Goal: Task Accomplishment & Management: Complete application form

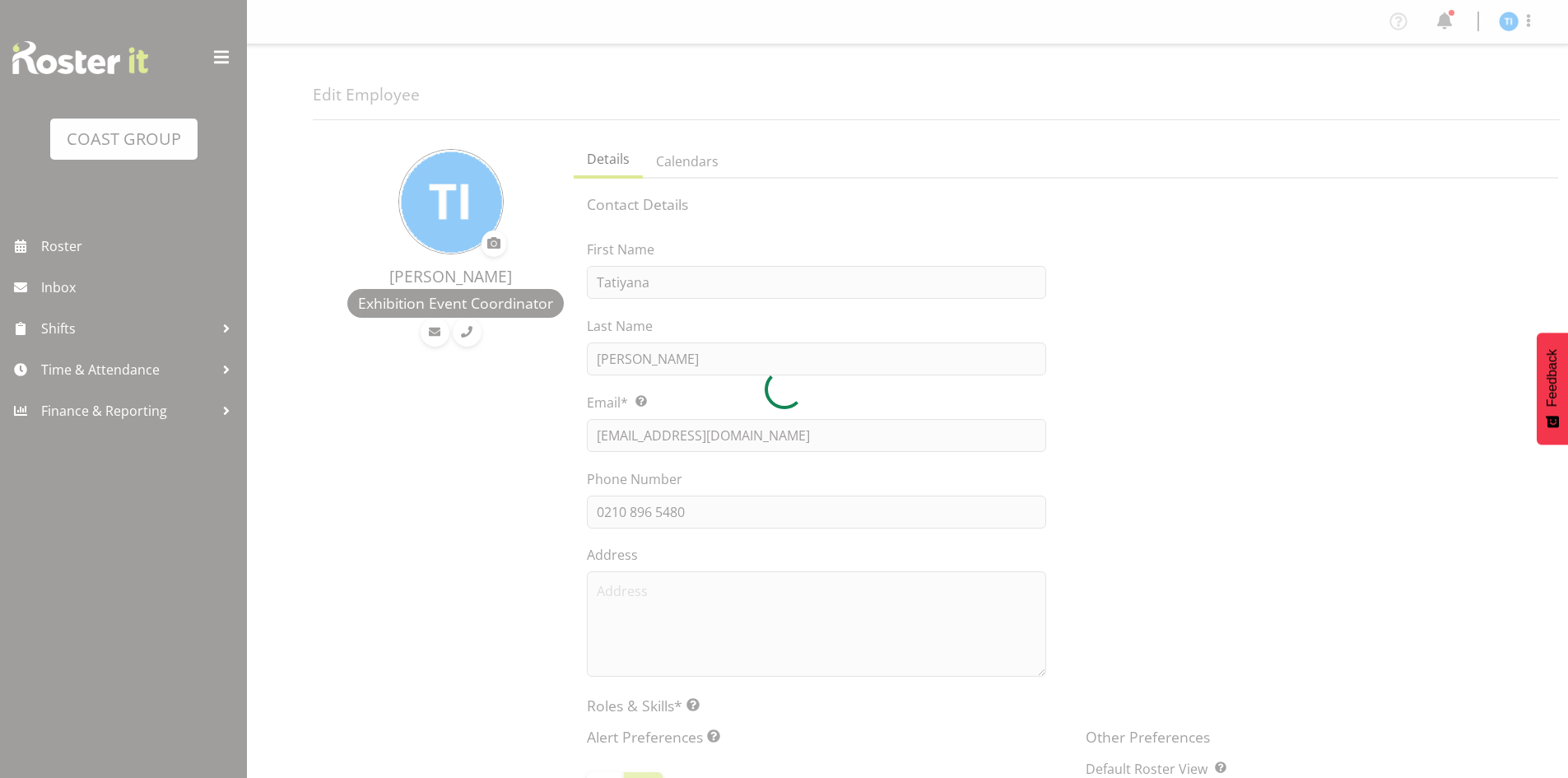
select select "TimelineWeek"
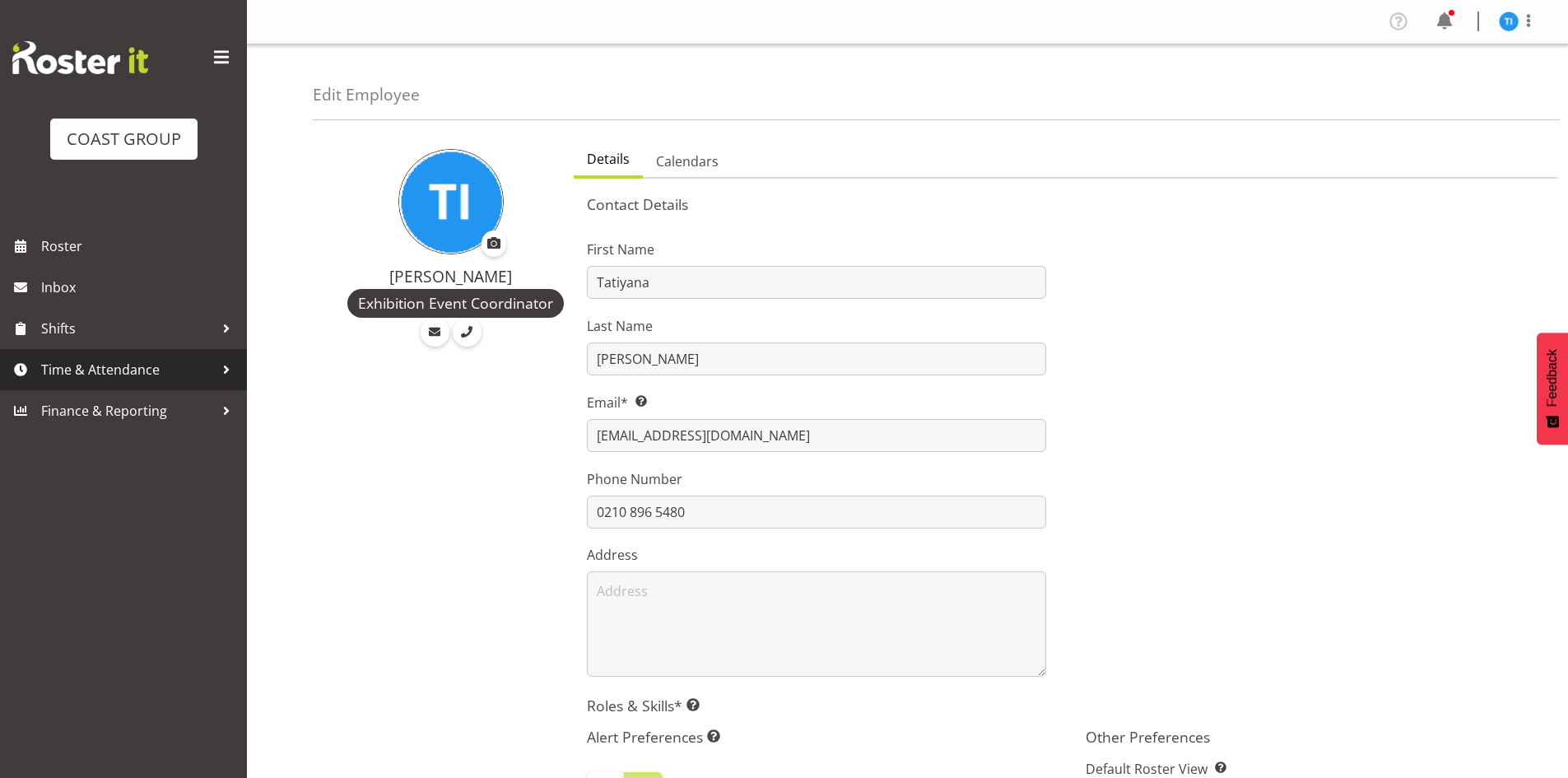
click at [193, 373] on span "Time & Attendance" at bounding box center [127, 370] width 173 height 25
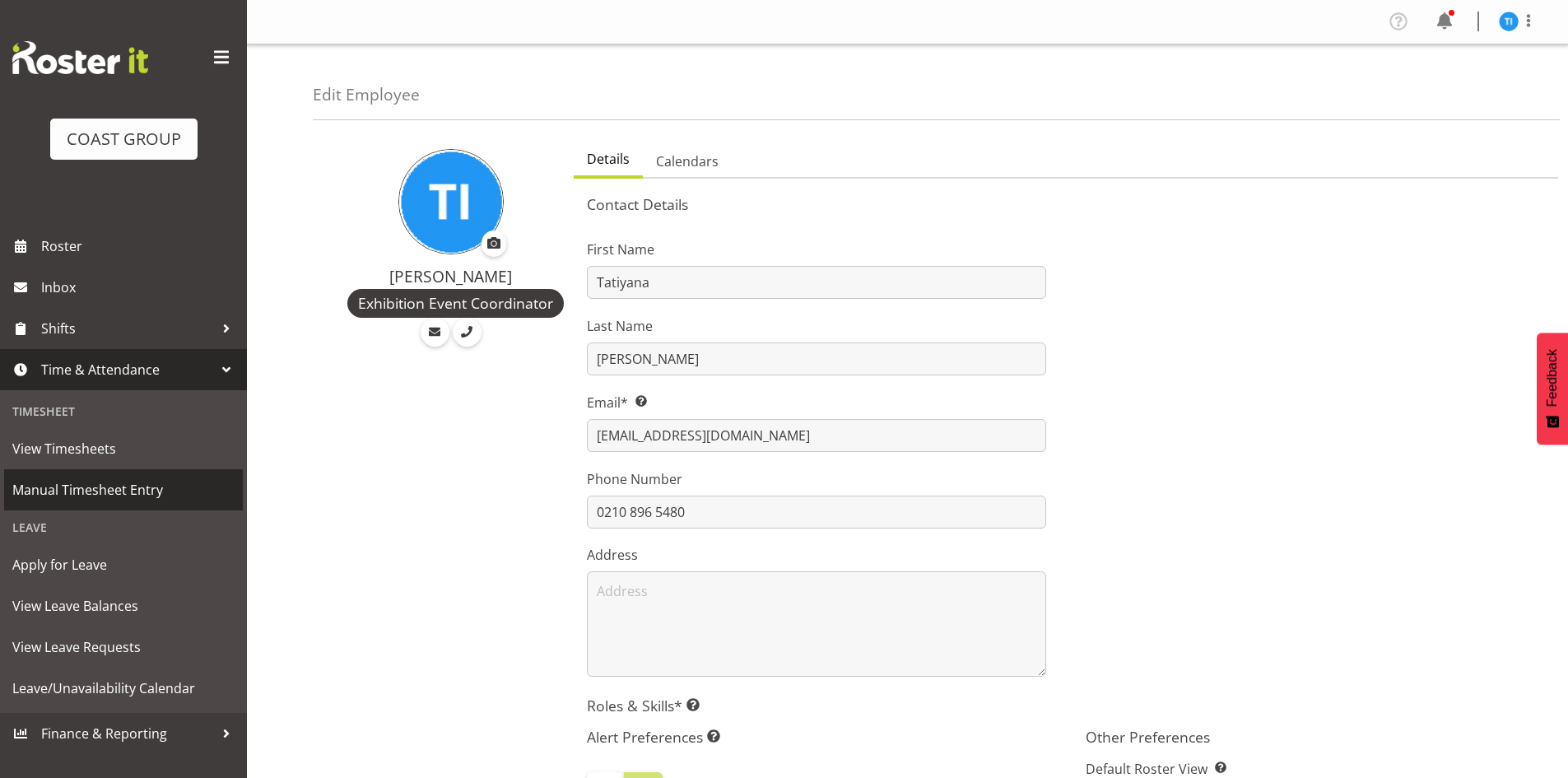
click at [170, 494] on span "Manual Timesheet Entry" at bounding box center [124, 490] width 222 height 25
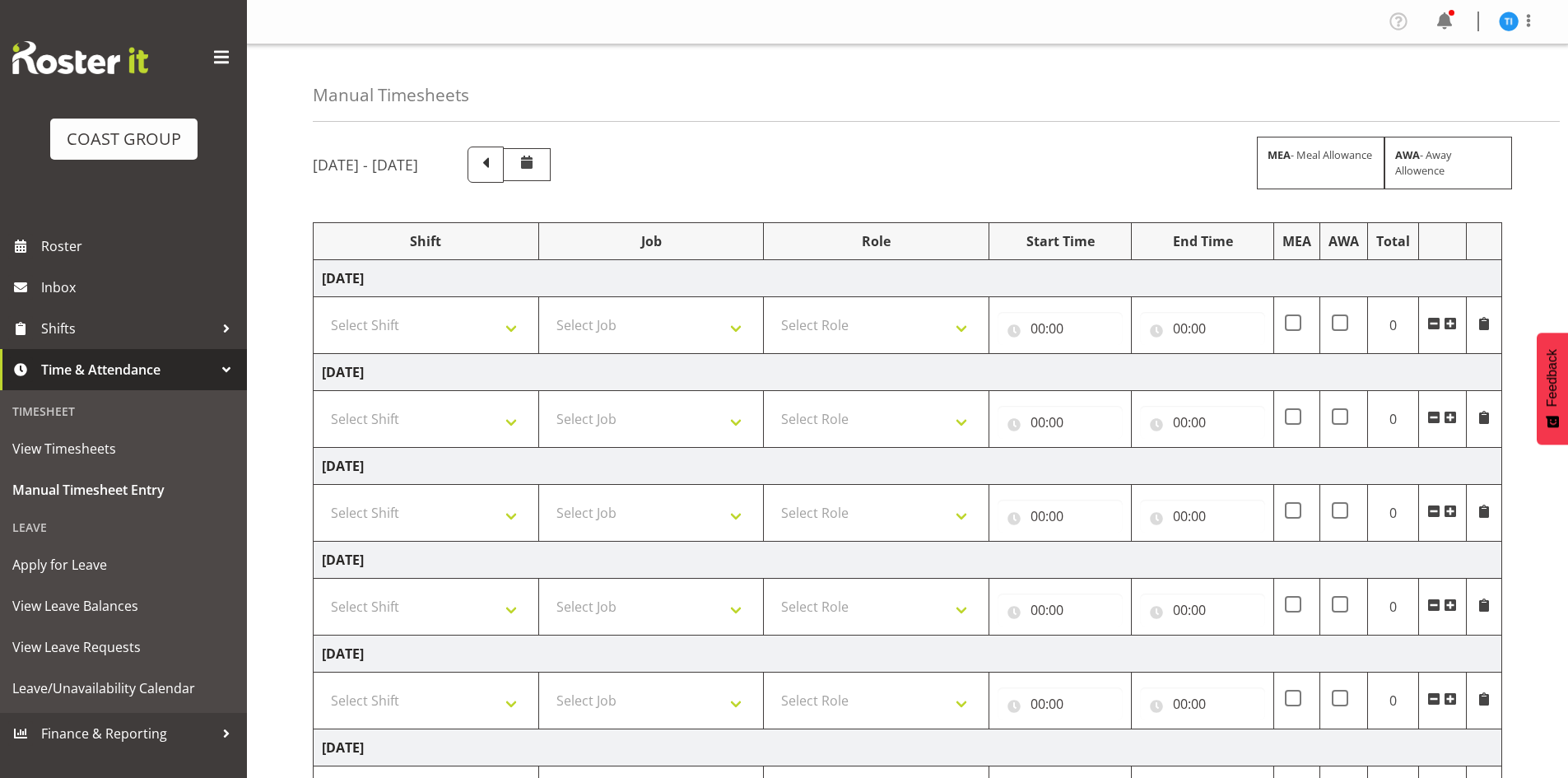
click at [1450, 320] on span at bounding box center [1450, 323] width 13 height 13
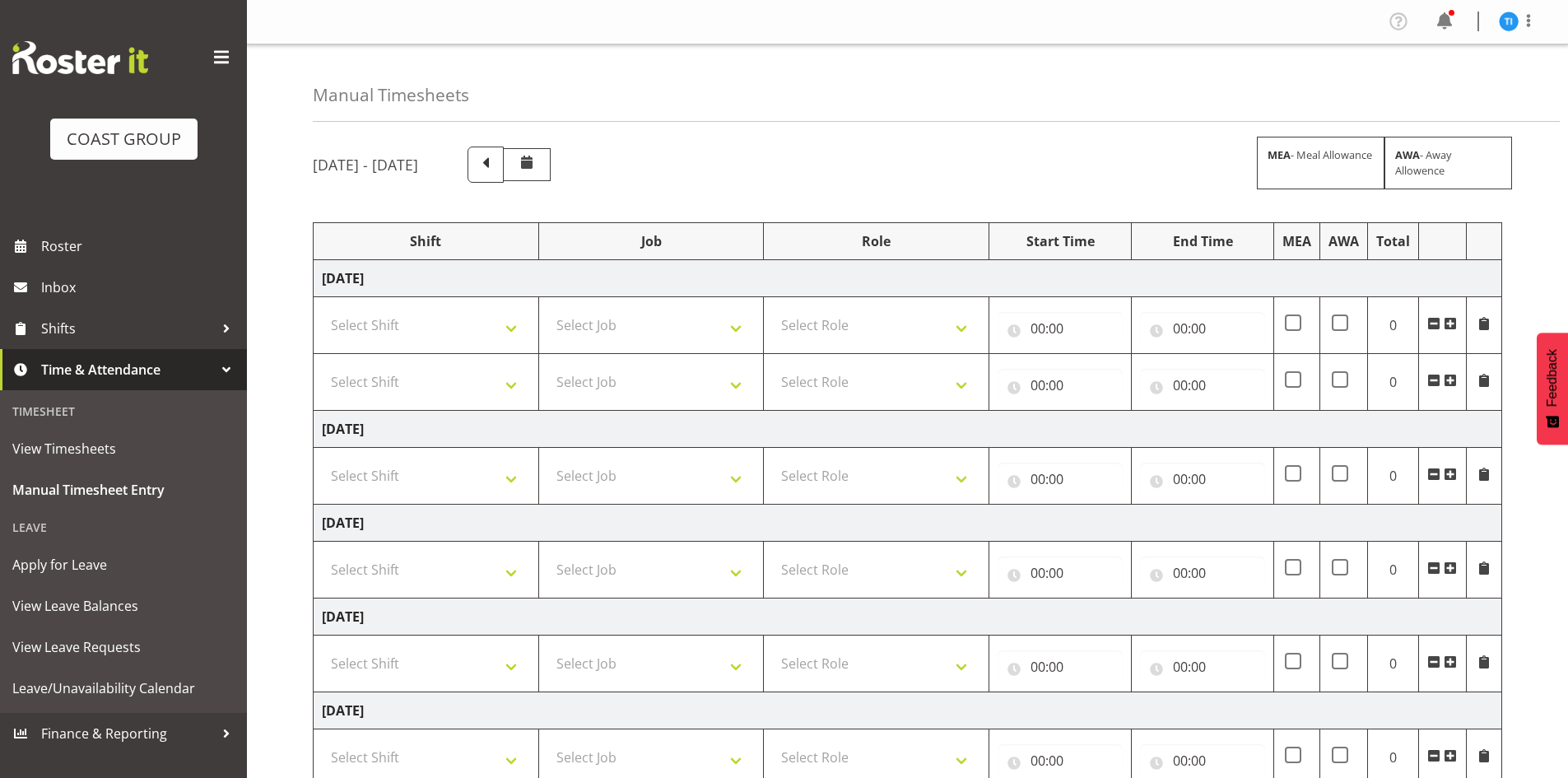
click at [1450, 320] on span at bounding box center [1450, 323] width 13 height 13
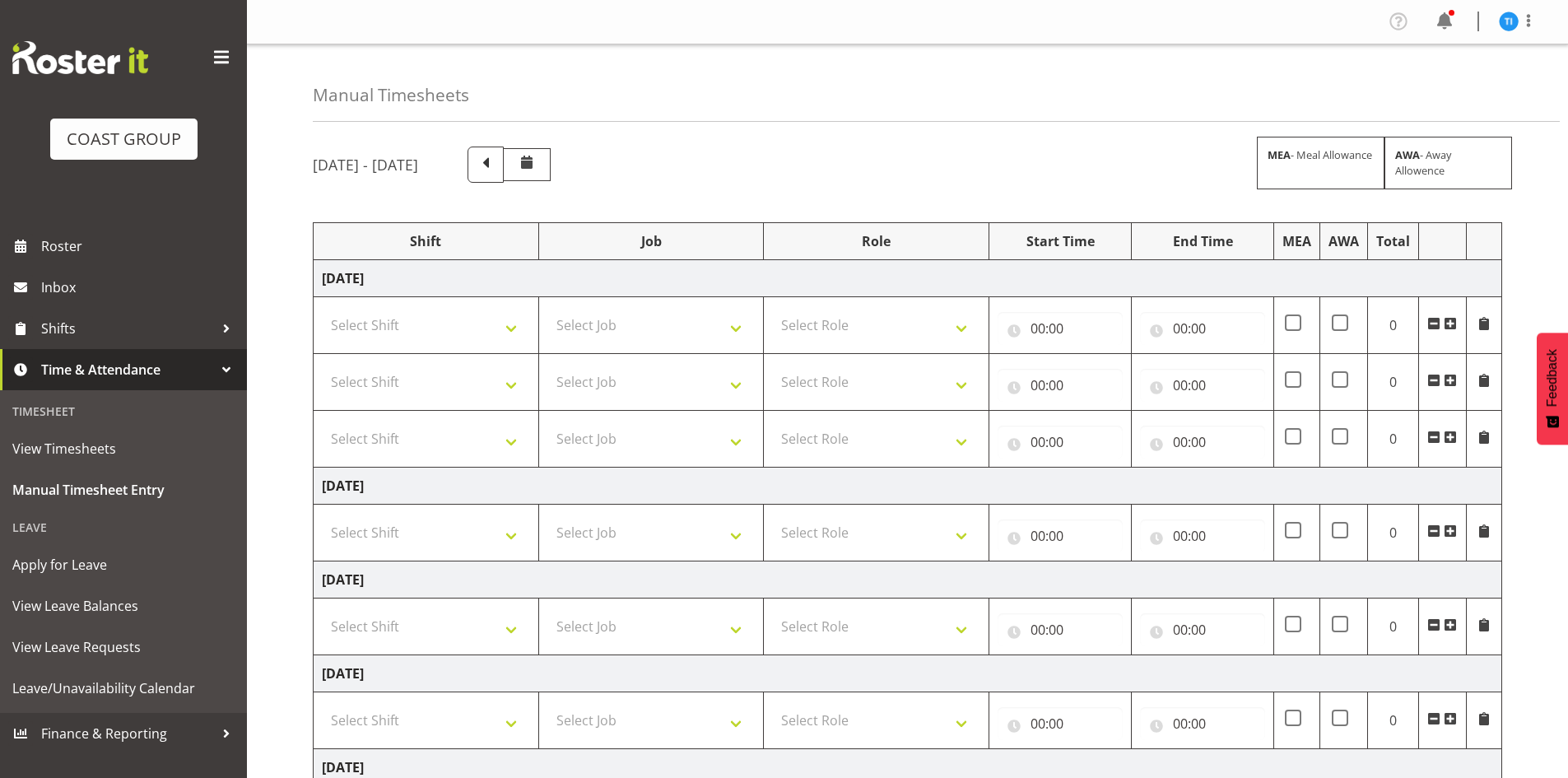
click at [1450, 320] on span at bounding box center [1450, 323] width 13 height 13
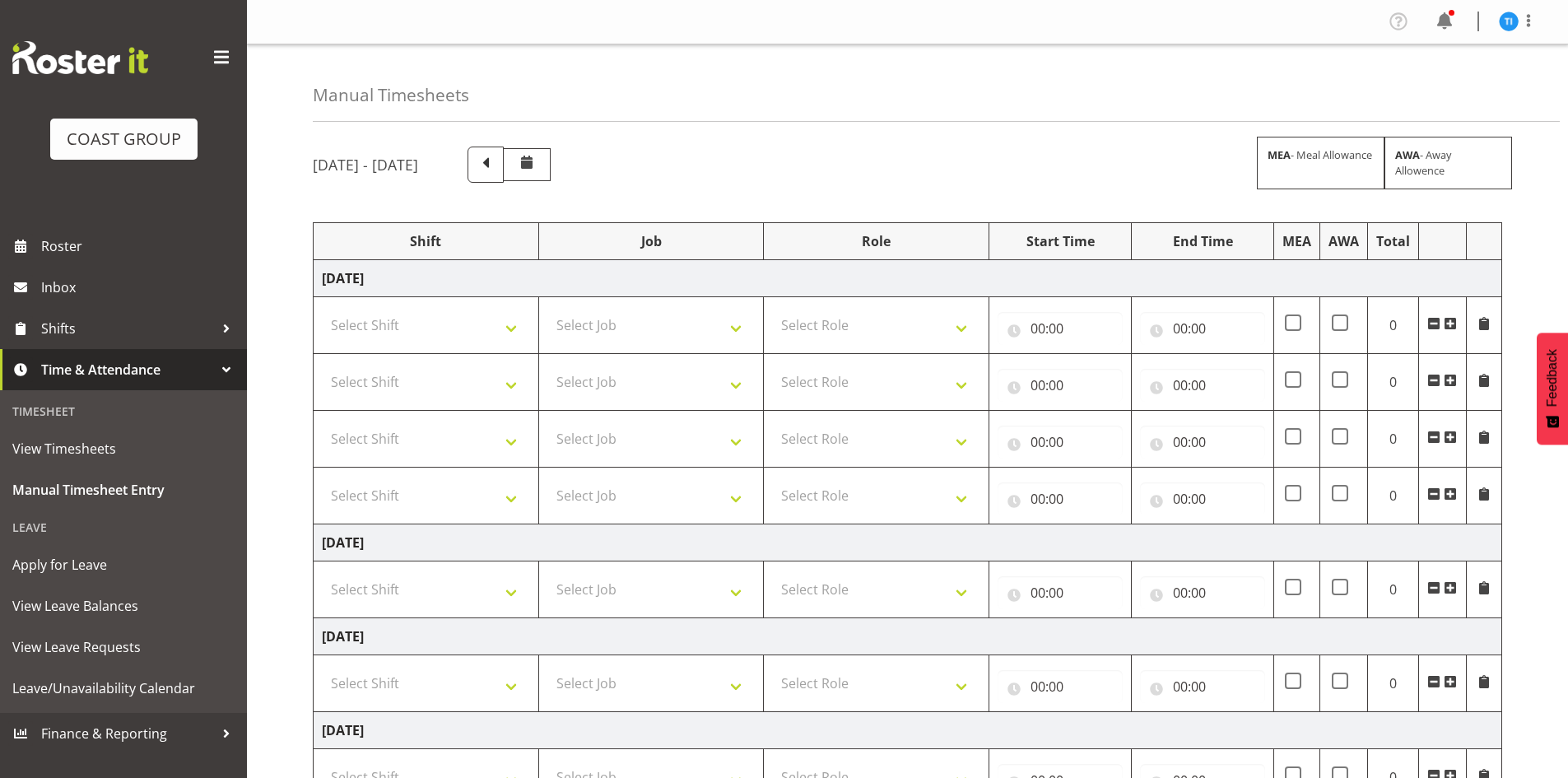
click at [1450, 319] on span at bounding box center [1450, 323] width 13 height 13
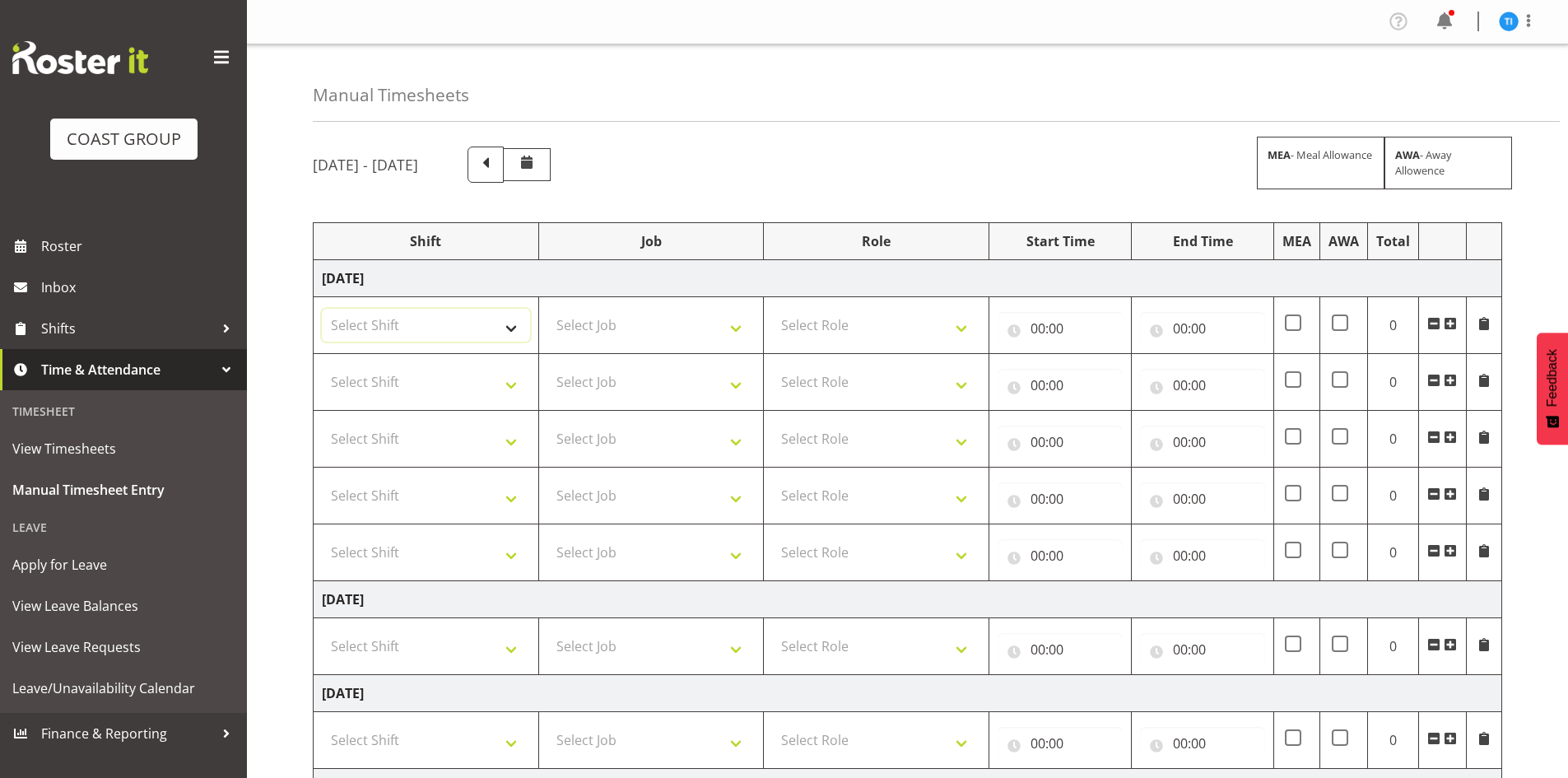
click at [466, 319] on select "Select Shift AUG 25 Break Beervana @ Stadium AUG 25 Break Building Nations @ Ta…" at bounding box center [425, 324] width 208 height 33
select select "1464"
click at [466, 318] on select "Select Shift AUG 25 Break Beervana @ Stadium AUG 25 Break Building Nations @ Ta…" at bounding box center [425, 324] width 208 height 33
click at [463, 383] on select "Select Shift AUG 25 Break Beervana @ Stadium AUG 25 Break Building Nations @ Ta…" at bounding box center [425, 381] width 208 height 33
select select "1464"
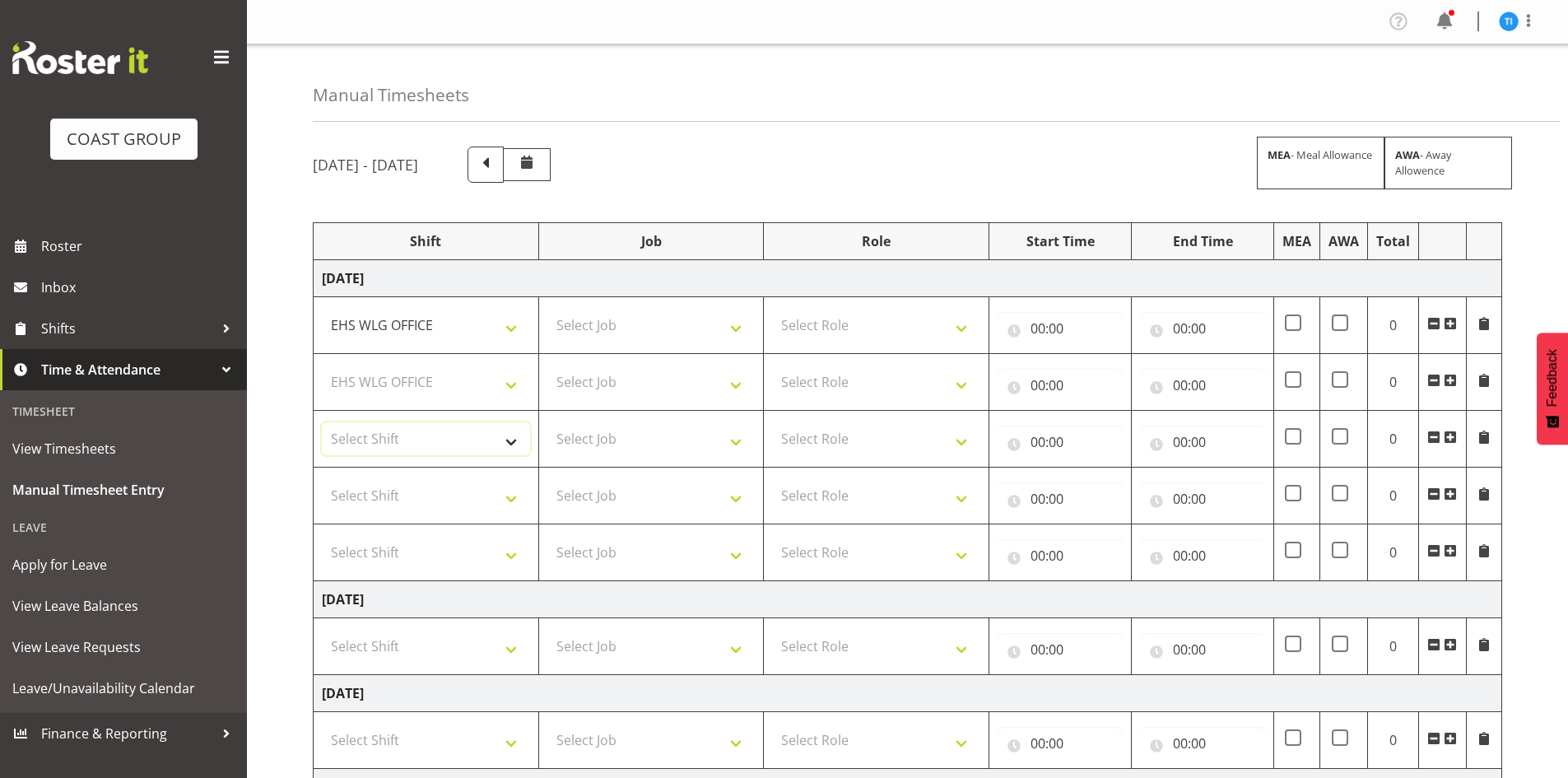
click at [459, 426] on select "Select Shift AUG 25 Break Beervana @ Stadium AUG 25 Break Building Nations @ Ta…" at bounding box center [425, 438] width 208 height 33
select select "1464"
click at [455, 494] on select "Select Shift AUG 25 Break Beervana @ Stadium AUG 25 Break Building Nations @ Ta…" at bounding box center [425, 495] width 208 height 33
select select "1464"
click at [453, 552] on select "Select Shift AUG 25 Break Beervana @ Stadium AUG 25 Break Building Nations @ Ta…" at bounding box center [425, 552] width 208 height 33
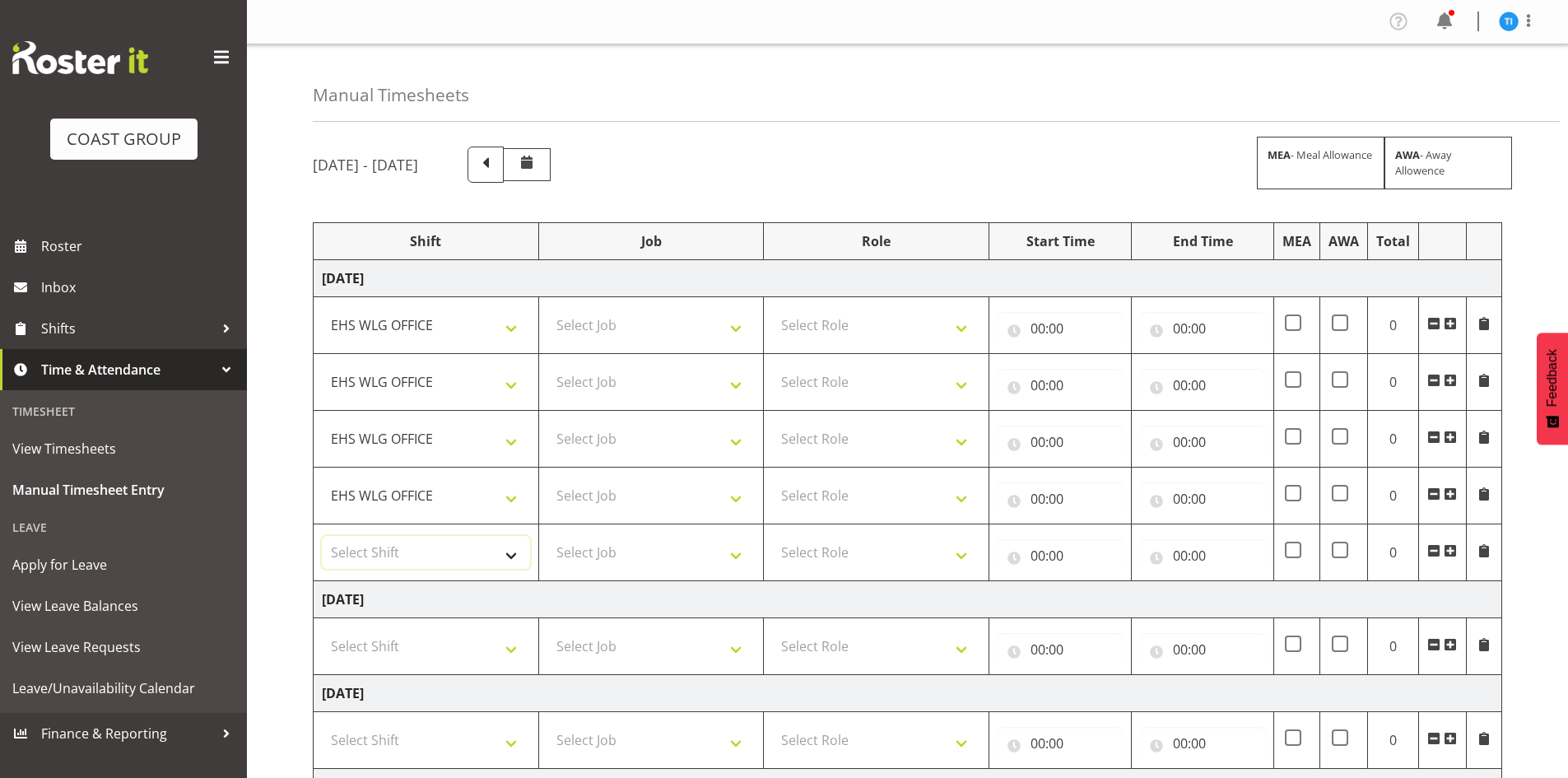
select select "1464"
click at [453, 552] on select "Select Shift AUG 25 Break Beervana @ Stadium AUG 25 Break Building Nations @ Ta…" at bounding box center [425, 552] width 208 height 33
click at [829, 313] on select "Select Role EHS WLG OPS" at bounding box center [875, 324] width 208 height 33
select select "191"
click at [820, 389] on select "Select Role EHS WLG OPS" at bounding box center [875, 381] width 208 height 33
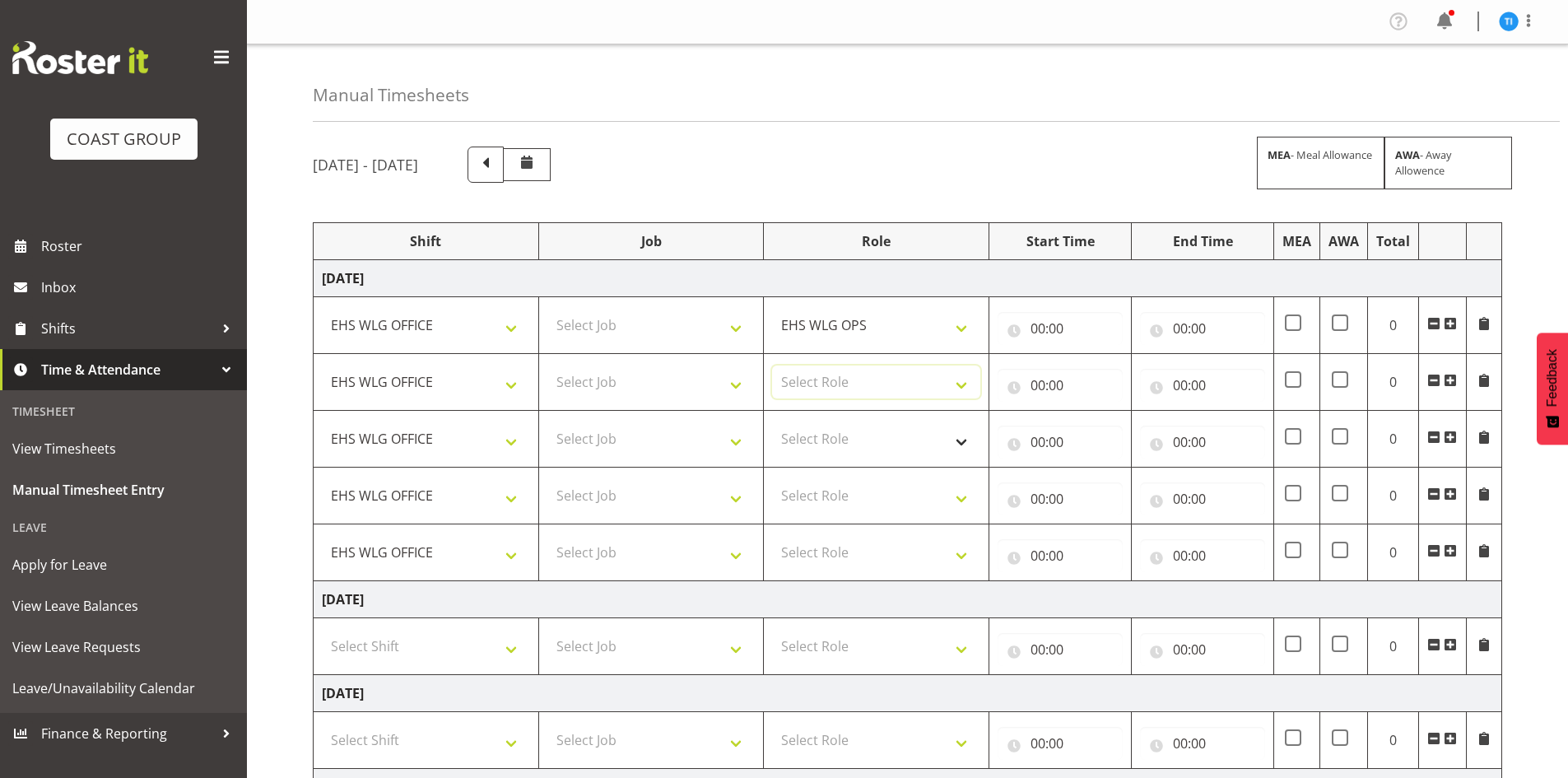
select select "191"
click at [811, 449] on select "Select Role EHS WLG OPS" at bounding box center [875, 438] width 208 height 33
select select "191"
click at [808, 494] on select "Select Role EHS WLG OPS" at bounding box center [875, 495] width 208 height 33
select select "191"
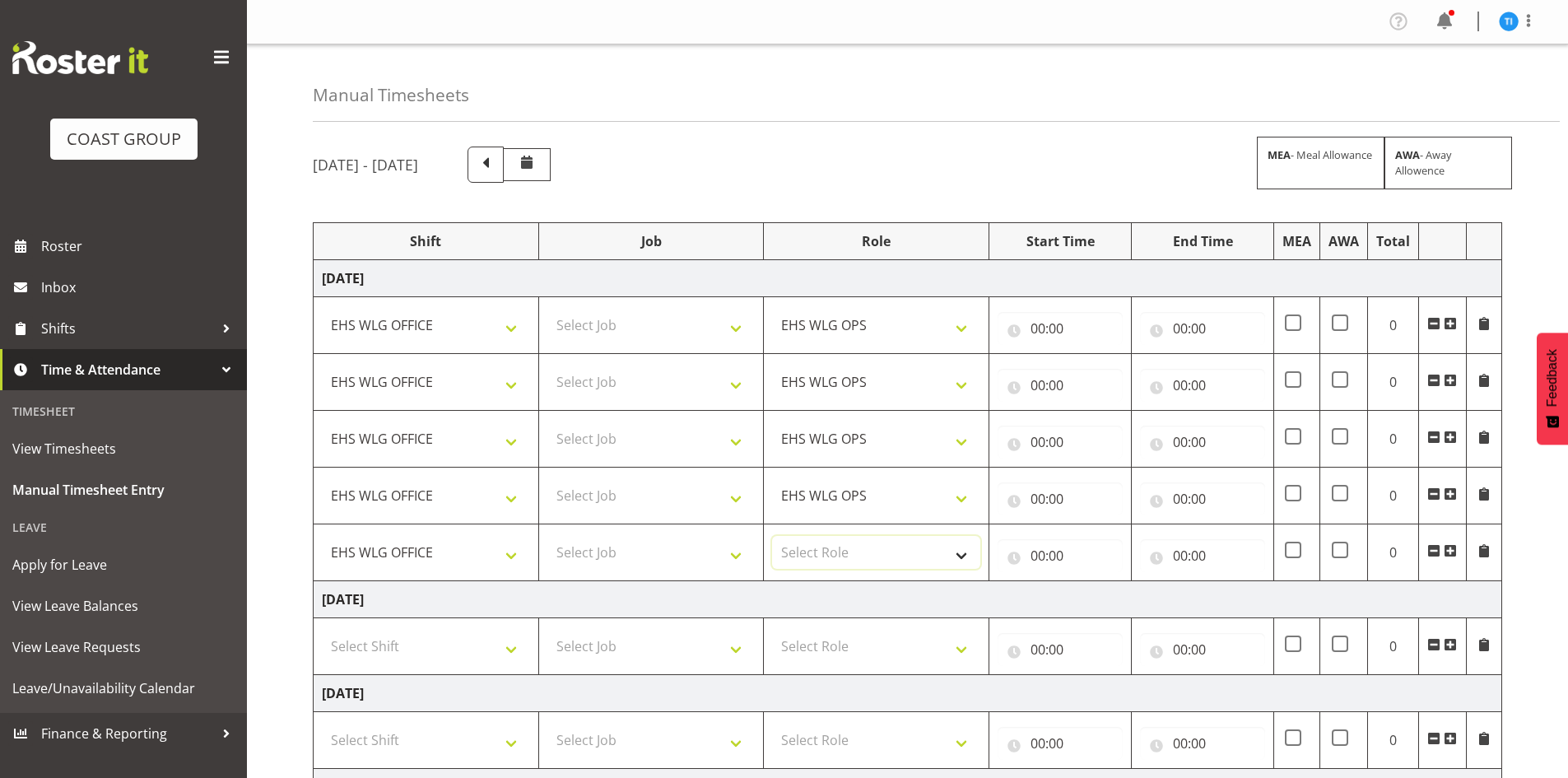
click at [809, 552] on select "Select Role EHS WLG OPS" at bounding box center [875, 552] width 208 height 33
select select "191"
click at [809, 552] on select "EHS WLG OPS" at bounding box center [875, 552] width 208 height 33
click at [937, 144] on div "August 20th - August 26th 2025 MEA - Meal Allowance AWA - Away Allowence Shift …" at bounding box center [940, 685] width 1255 height 1102
click at [630, 324] on select "Select Job 1 Carlton Events 1 Carlton Hamilton 1 Carlton Wellington 1 EHS WAREH…" at bounding box center [651, 324] width 208 height 33
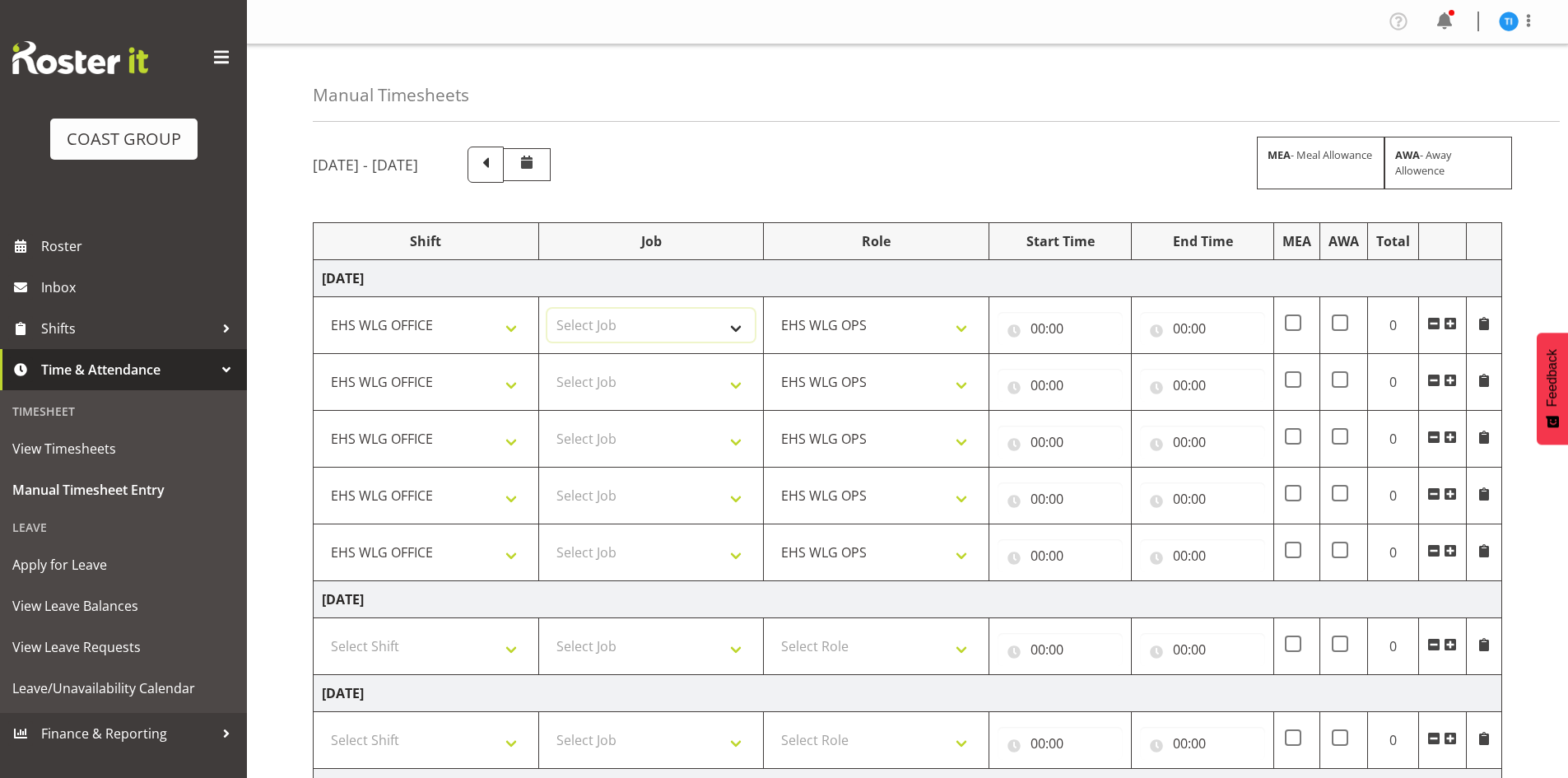
select select "9735"
click at [547, 308] on select "Select Job 1 Carlton Events 1 Carlton Hamilton 1 Carlton Wellington 1 EHS WAREH…" at bounding box center [651, 324] width 208 height 33
click at [635, 377] on select "Select Job 1 Carlton Events 1 Carlton Hamilton 1 Carlton Wellington 1 EHS WAREH…" at bounding box center [651, 381] width 208 height 33
select select "9096"
click at [547, 365] on select "Select Job 1 Carlton Events 1 Carlton Hamilton 1 Carlton Wellington 1 EHS WAREH…" at bounding box center [651, 381] width 208 height 33
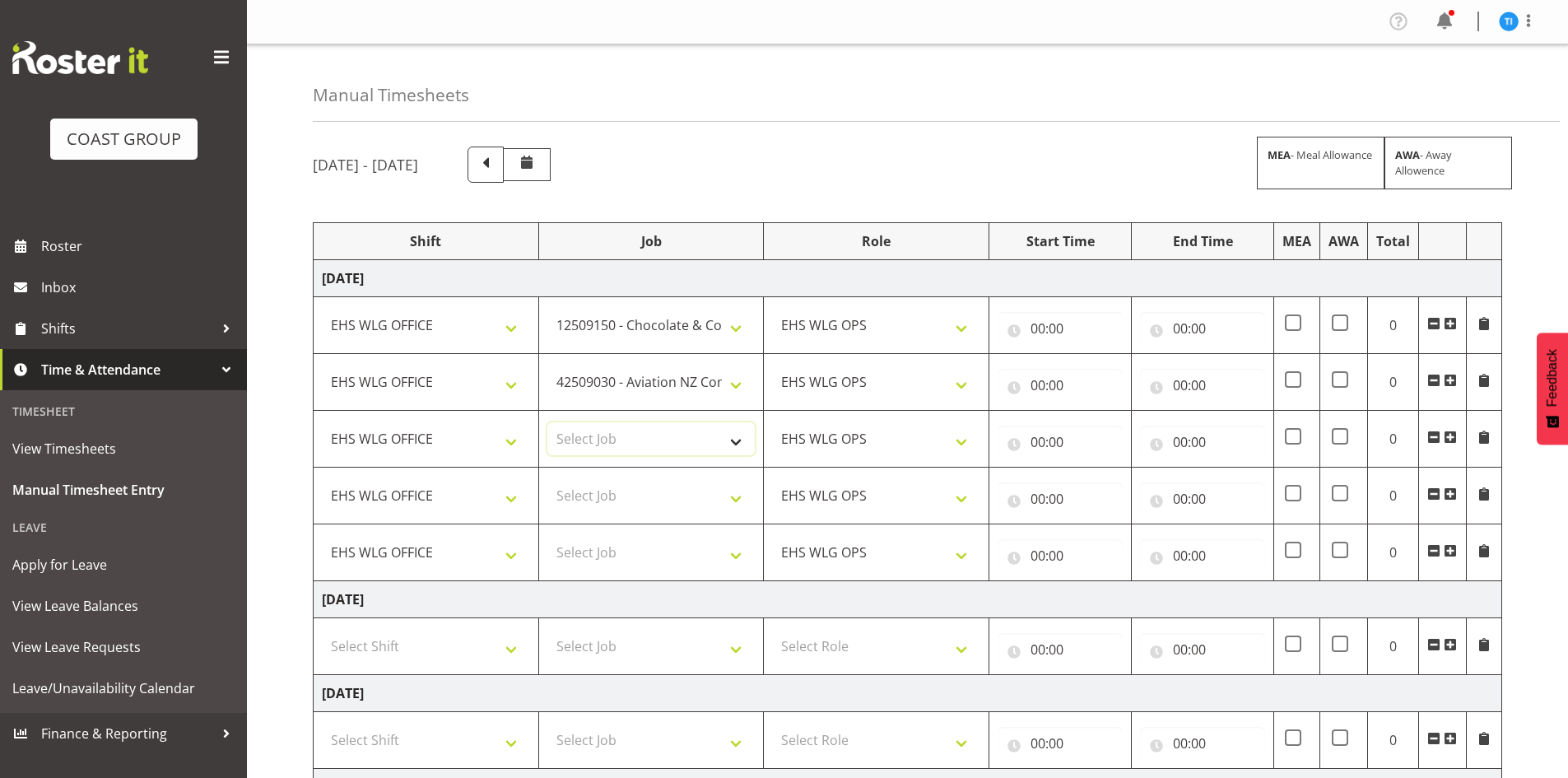
click at [624, 445] on select "Select Job 1 Carlton Events 1 Carlton Hamilton 1 Carlton Wellington 1 EHS WAREH…" at bounding box center [651, 438] width 208 height 33
select select "8963"
click at [547, 422] on select "Select Job 1 Carlton Events 1 Carlton Hamilton 1 Carlton Wellington 1 EHS WAREH…" at bounding box center [651, 438] width 208 height 33
click at [1453, 547] on span at bounding box center [1450, 551] width 13 height 13
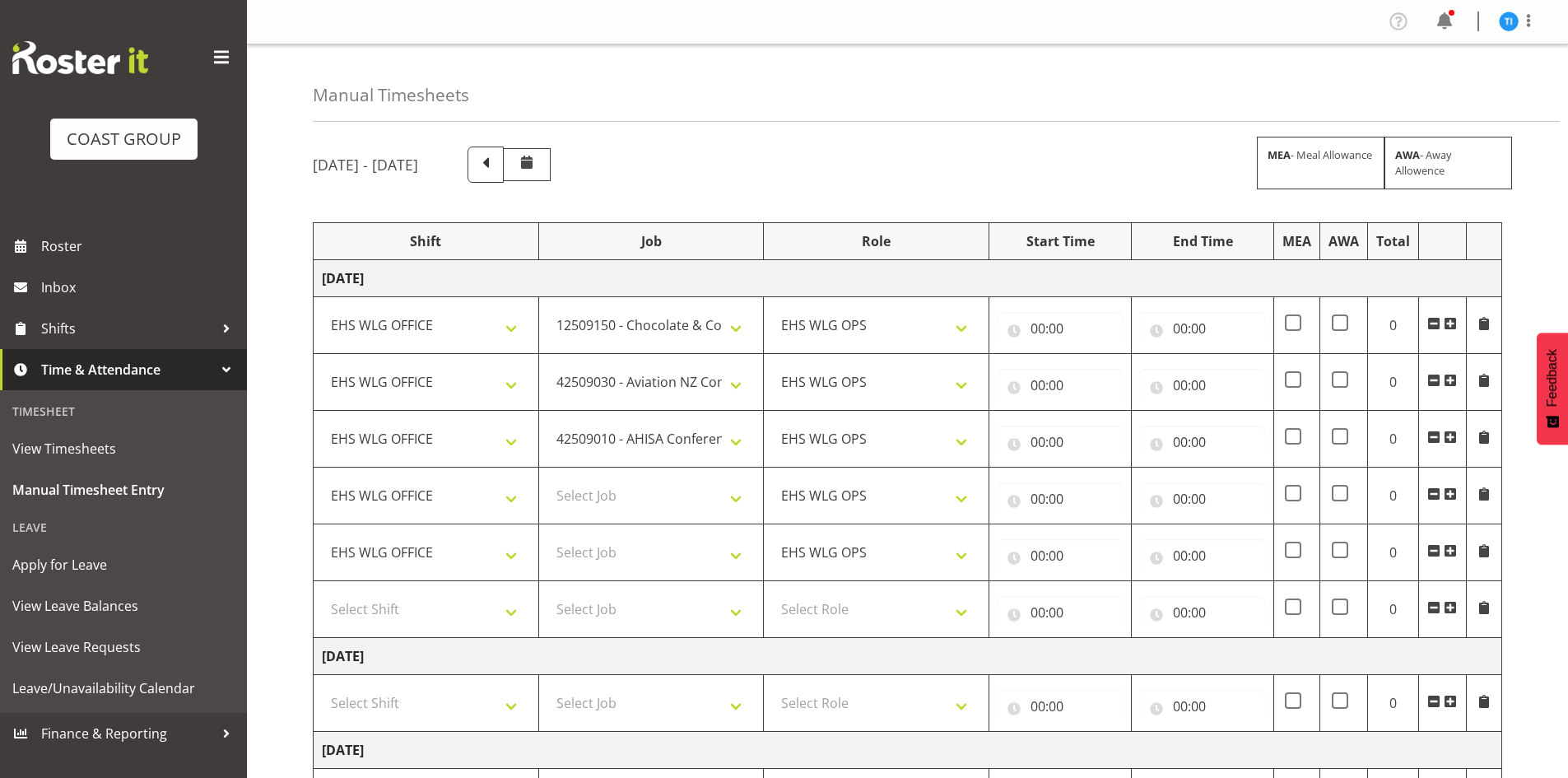
click at [1453, 547] on span at bounding box center [1450, 551] width 13 height 13
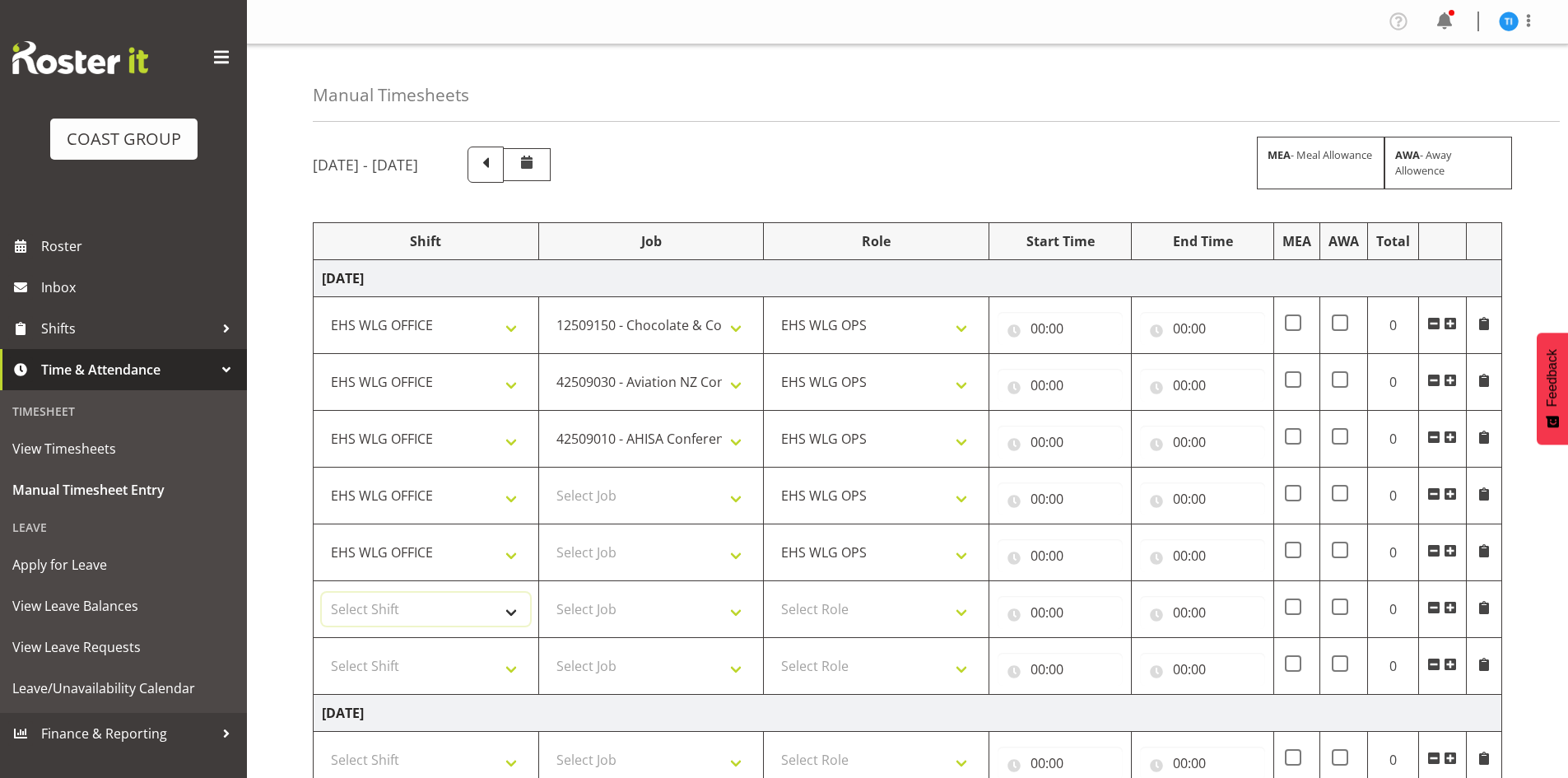
click at [428, 608] on select "Select Shift AUG 25 Break Beervana @ Stadium AUG 25 Break Building Nations @ Ta…" at bounding box center [425, 608] width 208 height 33
select select "1464"
click at [430, 664] on select "Select Shift AUG 25 Break Beervana @ Stadium AUG 25 Break Building Nations @ Ta…" at bounding box center [425, 665] width 208 height 33
select select "1464"
click at [894, 614] on select "Select Role EHS WLG OPS" at bounding box center [875, 608] width 208 height 33
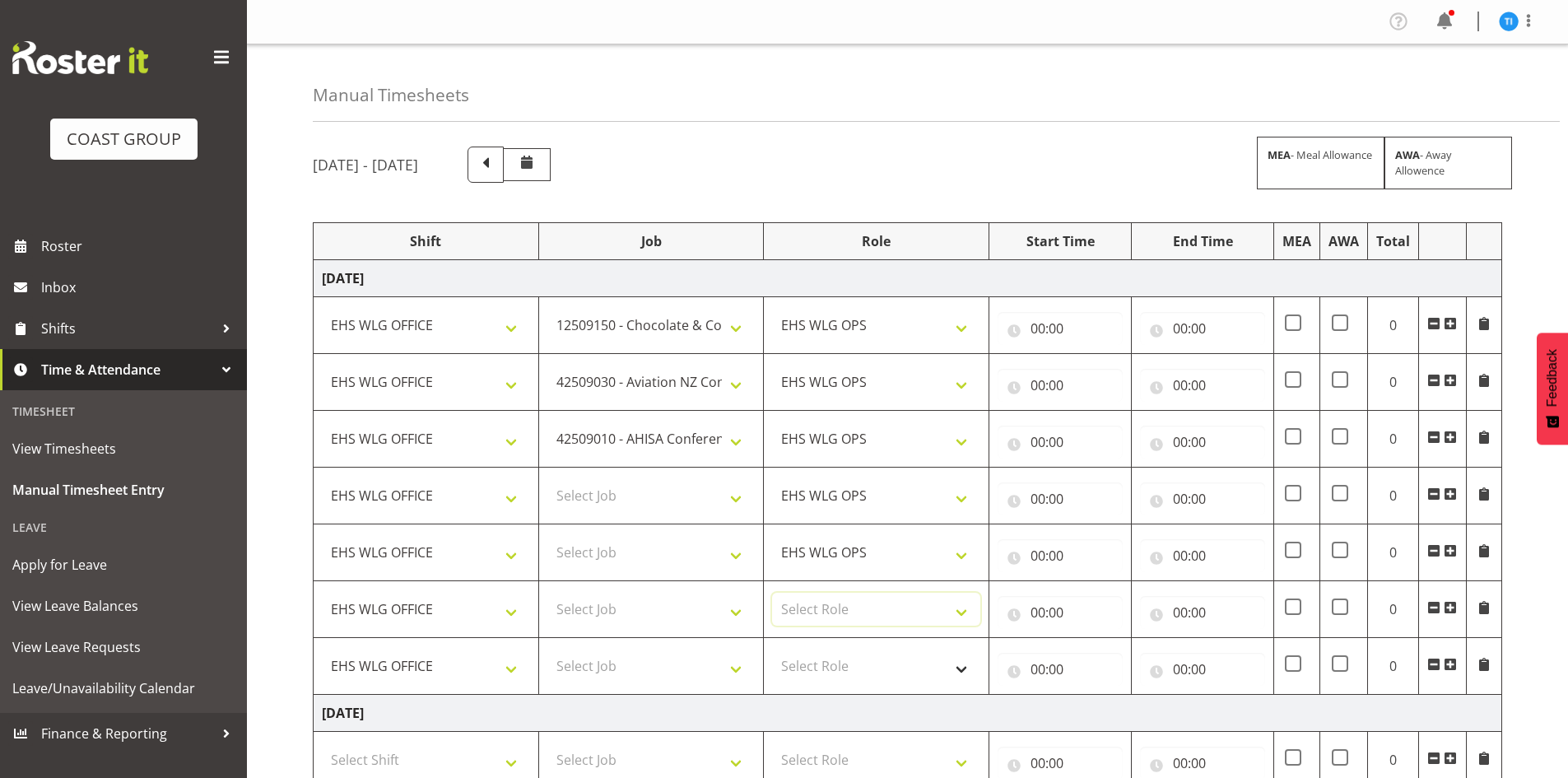
select select "191"
click at [858, 669] on select "Select Role EHS WLG OPS" at bounding box center [875, 665] width 208 height 33
select select "191"
click at [669, 500] on select "Select Job 1 Carlton Events 1 Carlton Hamilton 1 Carlton Wellington 1 EHS WAREH…" at bounding box center [651, 495] width 208 height 33
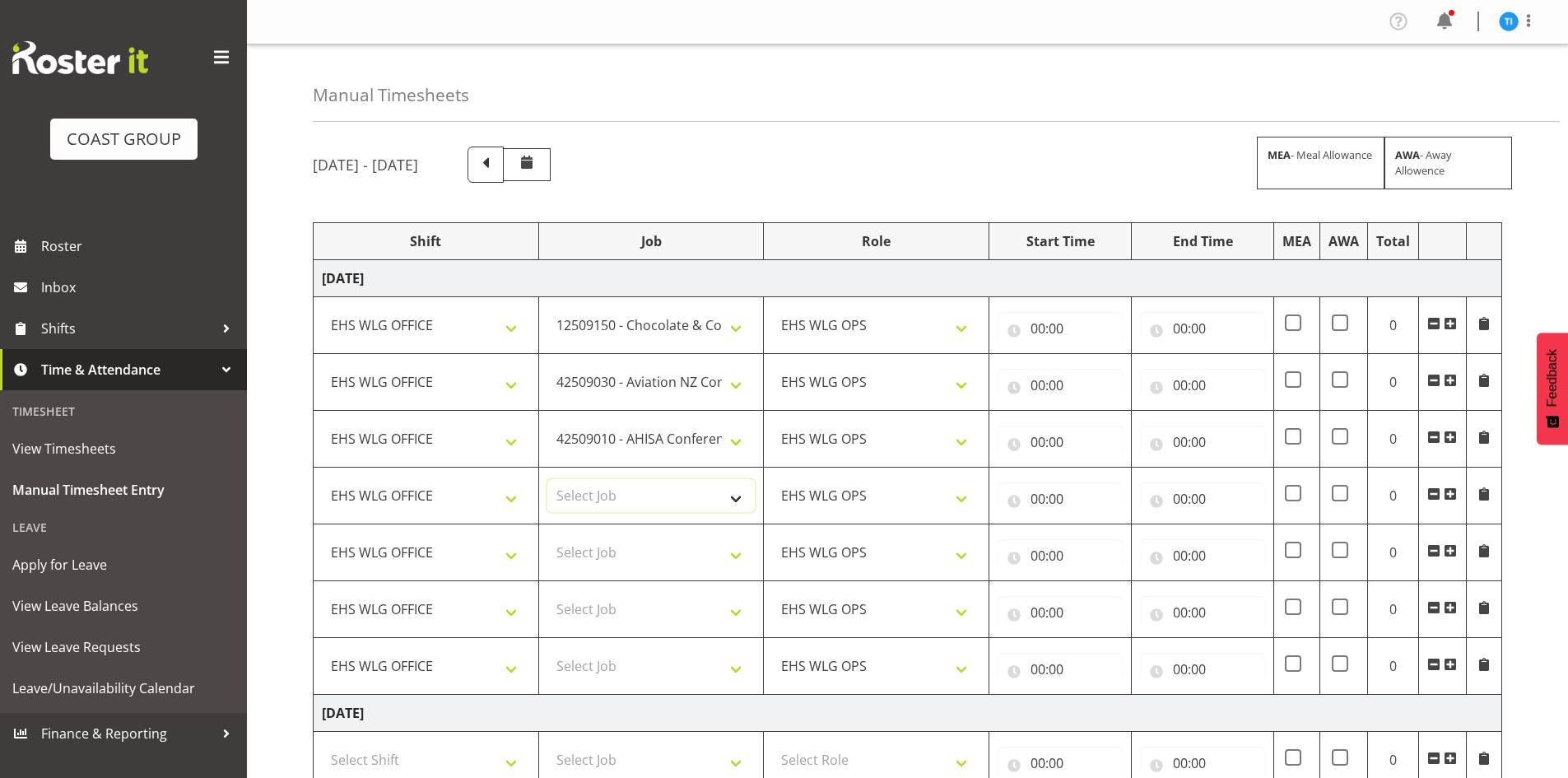
click at [681, 498] on select "Select Job 1 Carlton Events 1 Carlton Hamilton 1 Carlton Wellington 1 EHS WAREH…" at bounding box center [651, 495] width 208 height 33
select select "9141"
click at [547, 479] on select "Select Job 1 Carlton Events 1 Carlton Hamilton 1 Carlton Wellington 1 EHS WAREH…" at bounding box center [651, 495] width 208 height 33
click at [677, 545] on select "Select Job 1 Carlton Events 1 Carlton Hamilton 1 Carlton Wellington 1 EHS WAREH…" at bounding box center [651, 552] width 208 height 33
select select "10429"
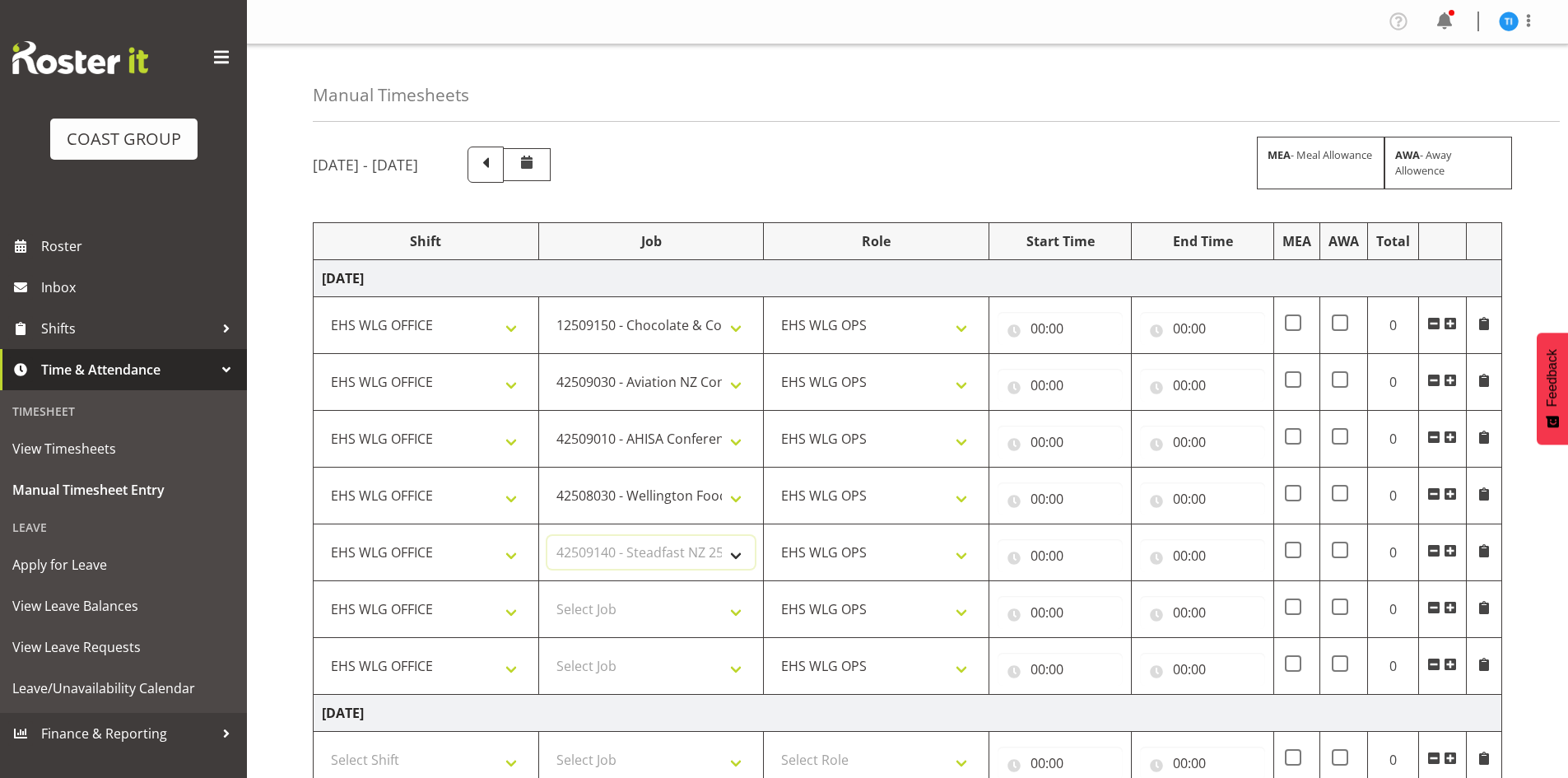
click at [547, 536] on select "Select Job 1 Carlton Events 1 Carlton Hamilton 1 Carlton Wellington 1 EHS WAREH…" at bounding box center [651, 552] width 208 height 33
click at [695, 603] on select "Select Job 1 Carlton Events 1 Carlton Hamilton 1 Carlton Wellington 1 EHS WAREH…" at bounding box center [651, 608] width 208 height 33
select select "8677"
click at [547, 592] on select "Select Job 1 Carlton Events 1 Carlton Hamilton 1 Carlton Wellington 1 EHS WAREH…" at bounding box center [651, 608] width 208 height 33
click at [1450, 658] on span at bounding box center [1450, 664] width 13 height 13
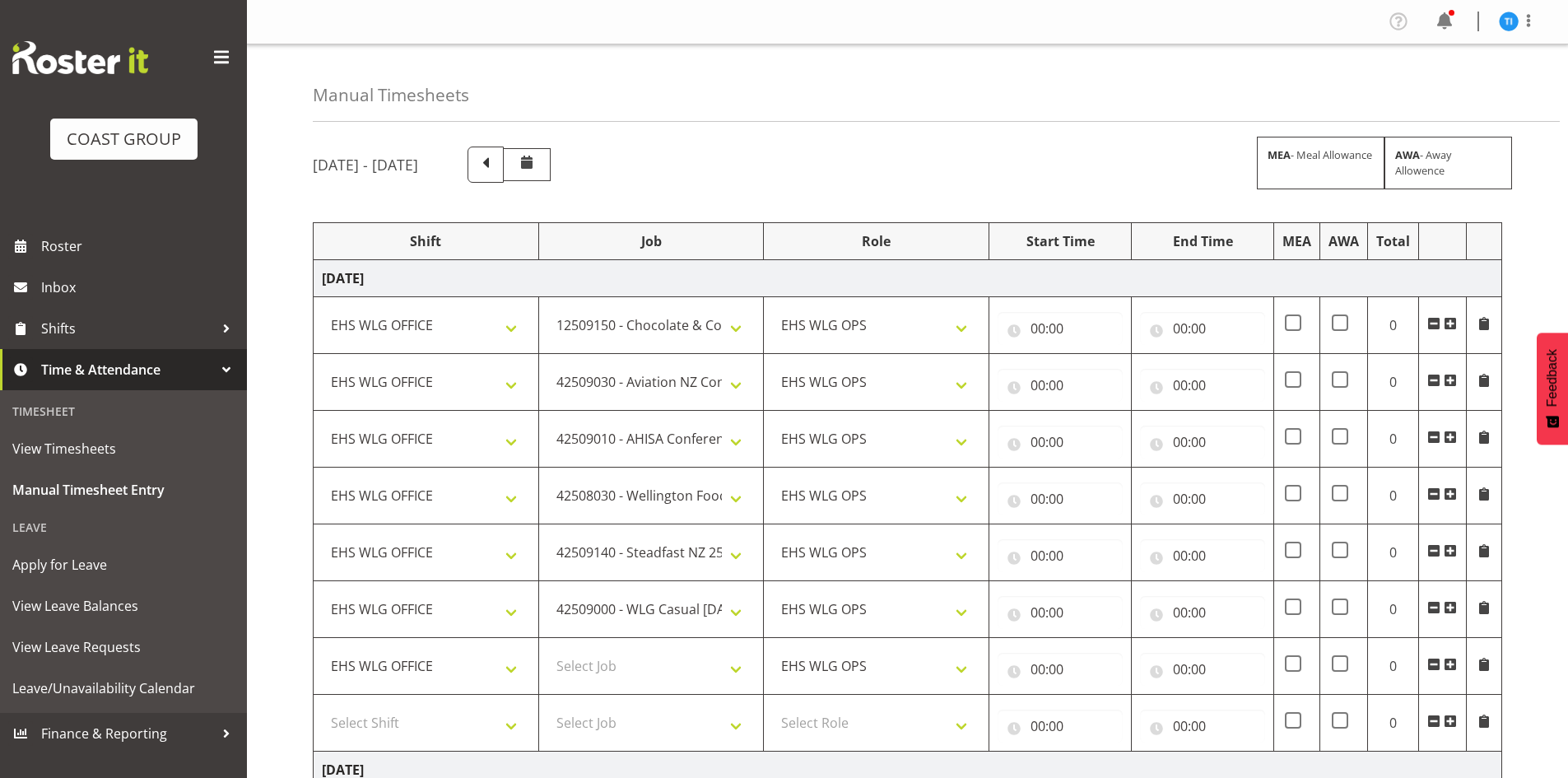
click at [1450, 658] on span at bounding box center [1450, 664] width 13 height 13
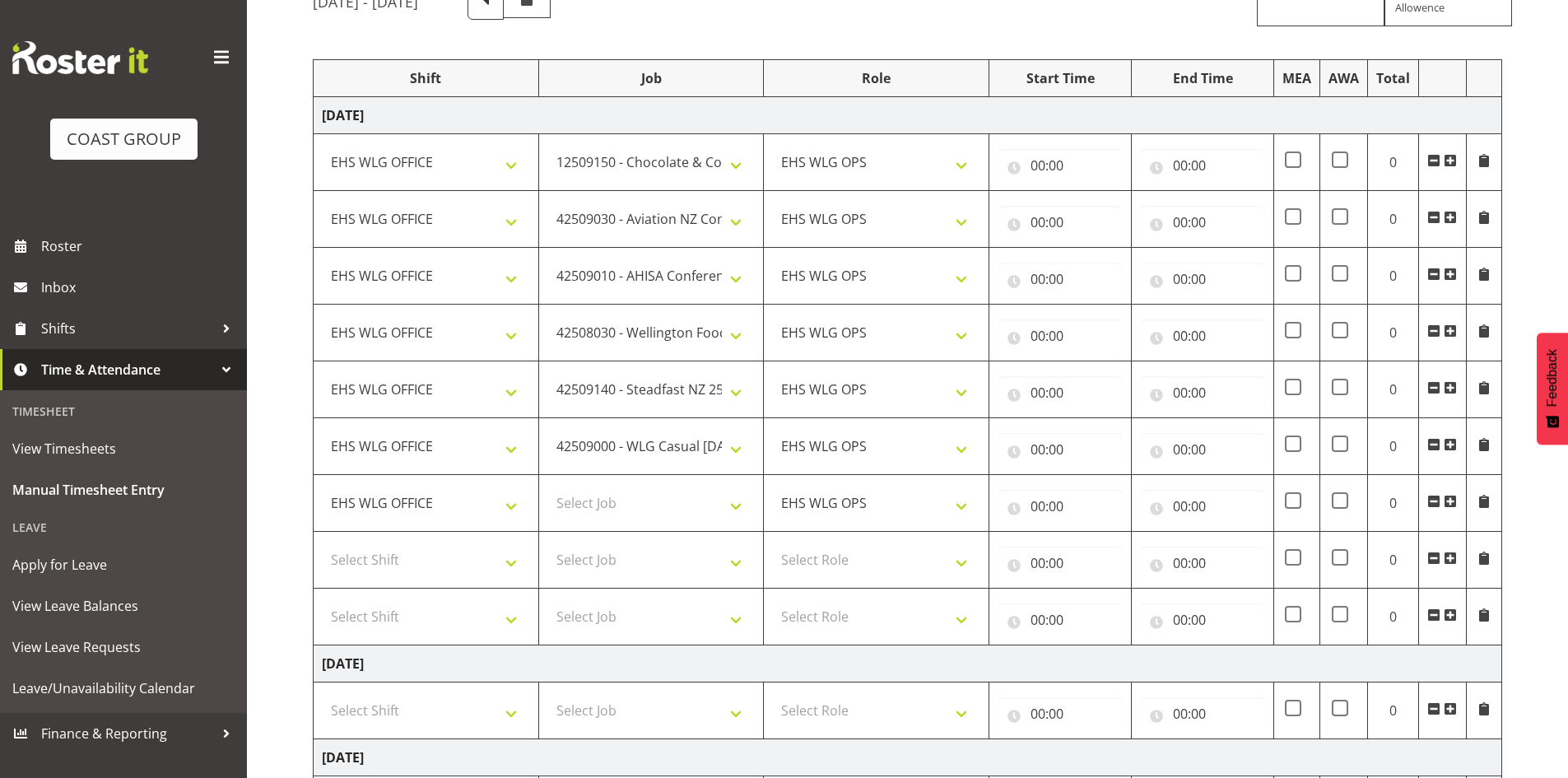
scroll to position [165, 0]
click at [452, 550] on select "Select Shift AUG 25 Break Beervana @ Stadium AUG 25 Break Building Nations @ Ta…" at bounding box center [425, 557] width 208 height 33
select select "1464"
click at [439, 618] on select "Select Shift AUG 25 Break Beervana @ Stadium AUG 25 Break Building Nations @ Ta…" at bounding box center [425, 614] width 208 height 33
select select "1464"
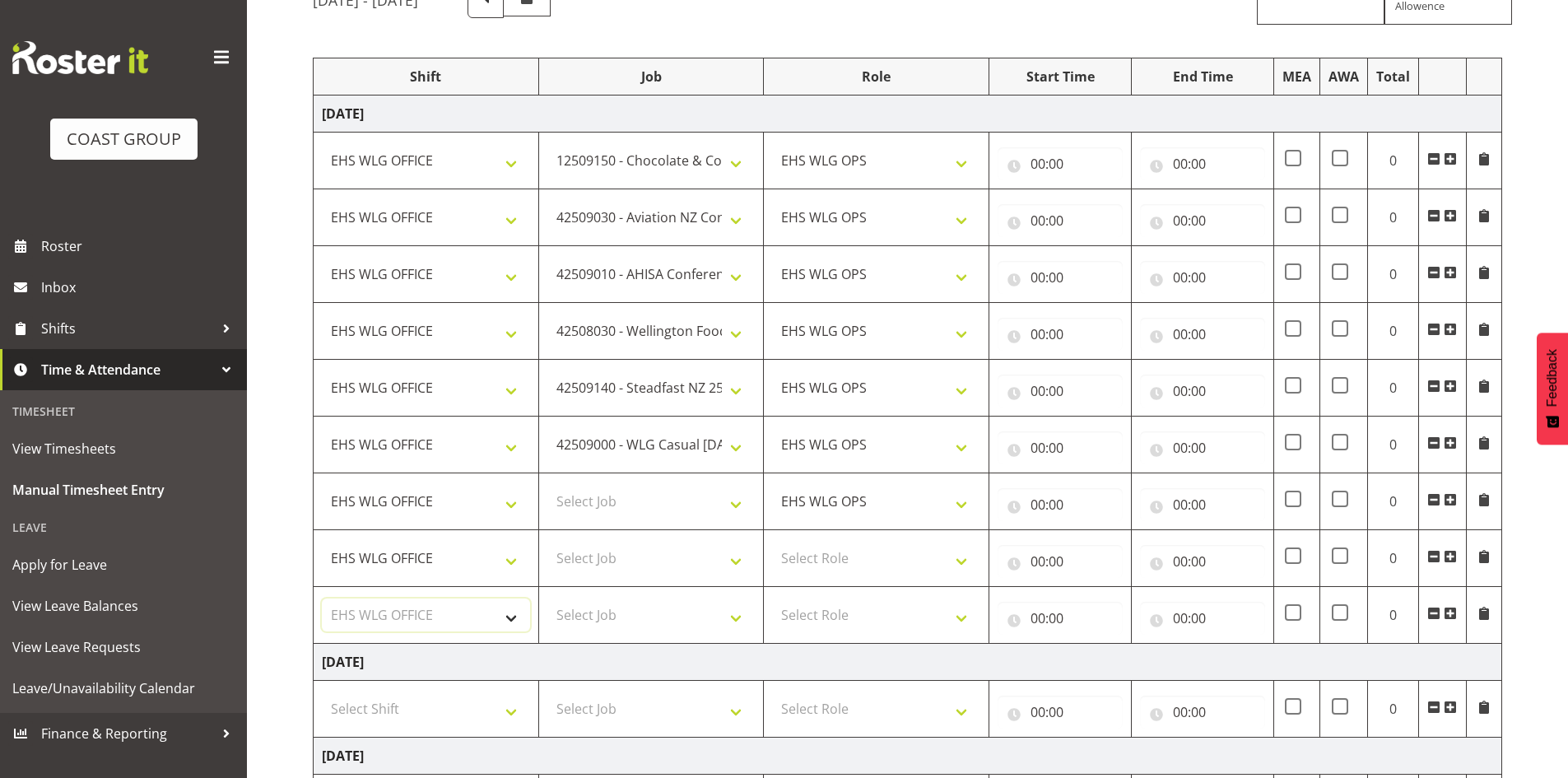
click at [439, 618] on select "Select Shift AUG 25 Break Beervana @ Stadium AUG 25 Break Building Nations @ Ta…" at bounding box center [425, 614] width 208 height 33
click at [819, 550] on select "Select Role EHS WLG OPS" at bounding box center [875, 557] width 208 height 33
select select "191"
click at [818, 613] on select "Select Role EHS WLG OPS" at bounding box center [875, 614] width 208 height 33
select select "191"
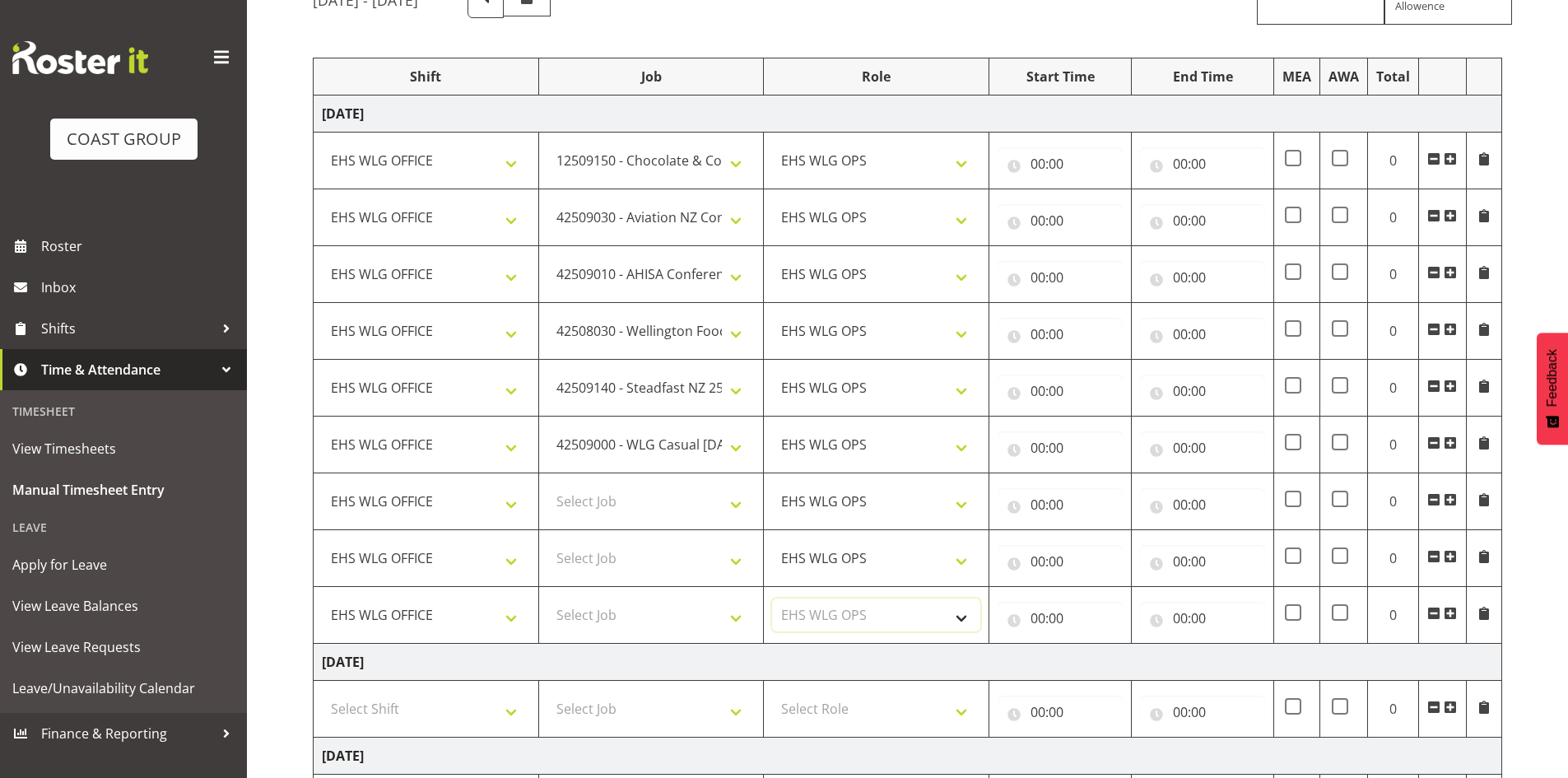
click at [818, 613] on select "Select Role EHS WLG OPS" at bounding box center [875, 614] width 208 height 33
click at [664, 500] on select "Select Job 1 Carlton Events 1 Carlton Hamilton 1 Carlton Wellington 1 EHS WAREH…" at bounding box center [651, 501] width 208 height 33
select select "9888"
click at [547, 485] on select "Select Job 1 Carlton Events 1 Carlton Hamilton 1 Carlton Wellington 1 EHS WAREH…" at bounding box center [651, 501] width 208 height 33
click at [585, 548] on select "Select Job 1 Carlton Events 1 Carlton Hamilton 1 Carlton Wellington 1 EHS WAREH…" at bounding box center [651, 557] width 208 height 33
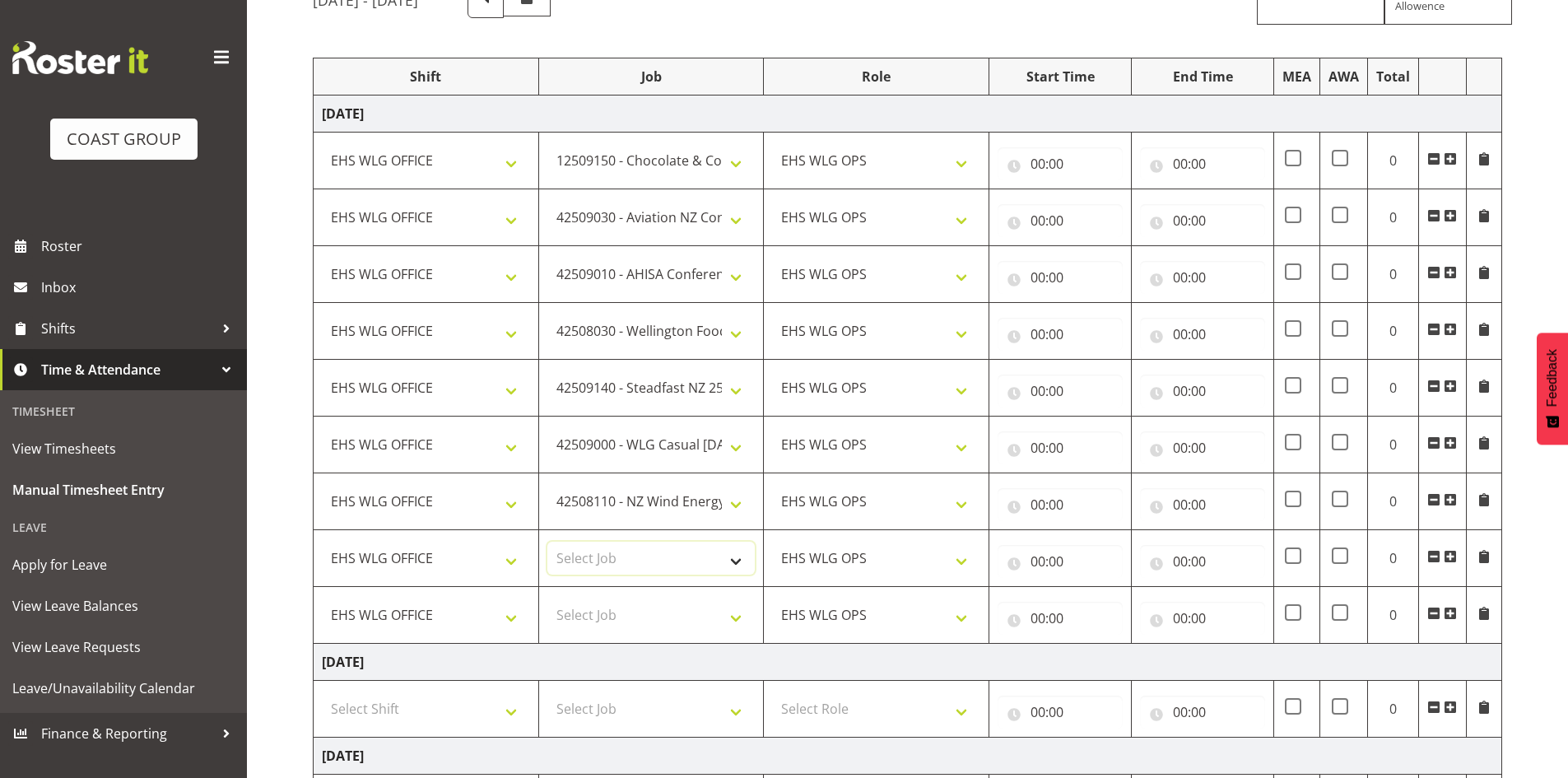
select select "9348"
click at [547, 542] on select "Select Job 1 Carlton Events 1 Carlton Hamilton 1 Carlton Wellington 1 EHS WAREH…" at bounding box center [651, 557] width 208 height 33
click at [665, 621] on select "Select Job 1 Carlton Events 1 Carlton Hamilton 1 Carlton Wellington 1 EHS WAREH…" at bounding box center [651, 614] width 208 height 33
select select "7852"
click at [547, 598] on select "Select Job 1 Carlton Events 1 Carlton Hamilton 1 Carlton Wellington 1 EHS WAREH…" at bounding box center [651, 614] width 208 height 33
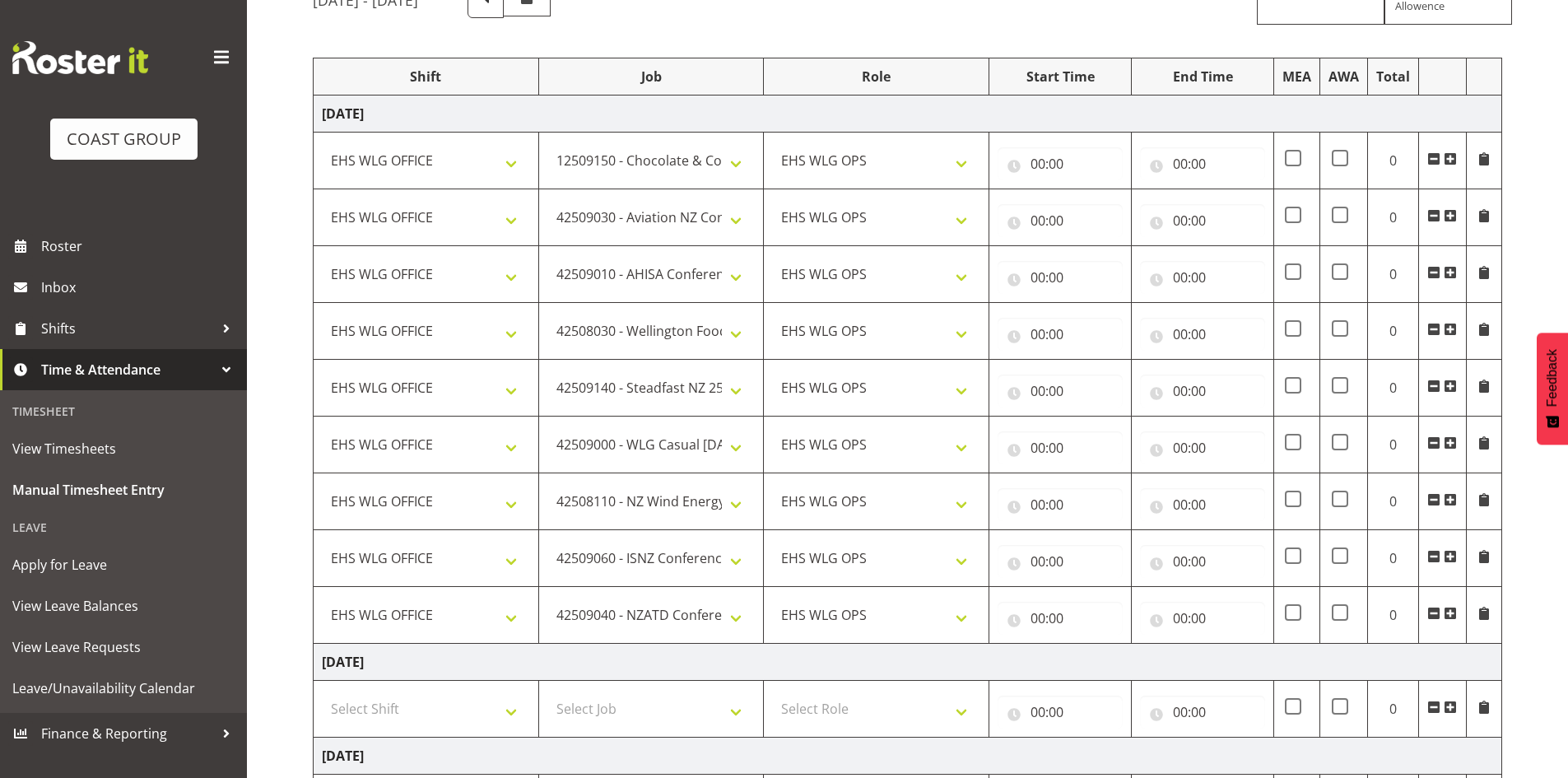
click at [1455, 616] on span at bounding box center [1450, 613] width 13 height 13
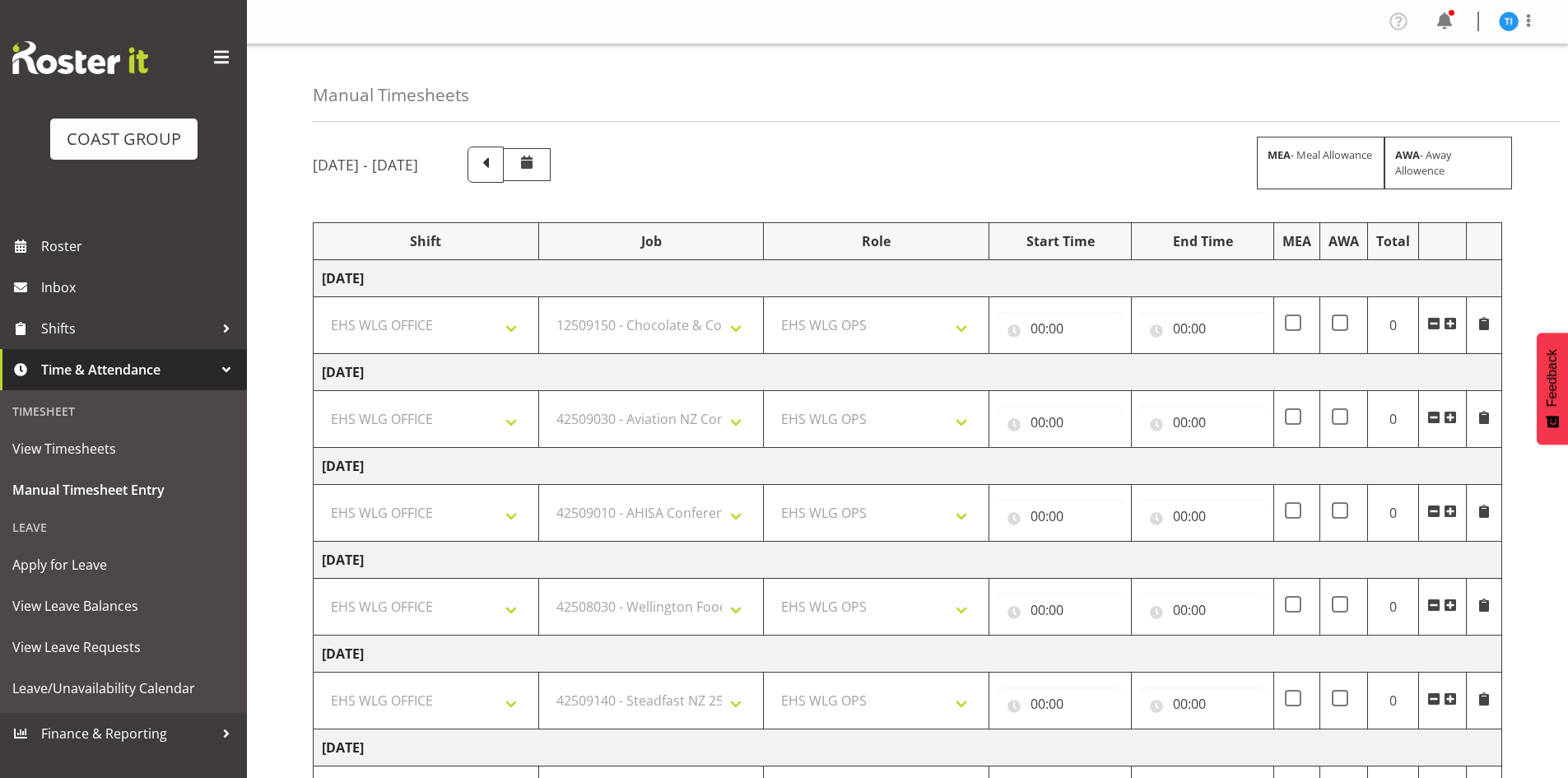
select select "1464"
select select "9735"
select select "191"
select select "1464"
select select "9096"
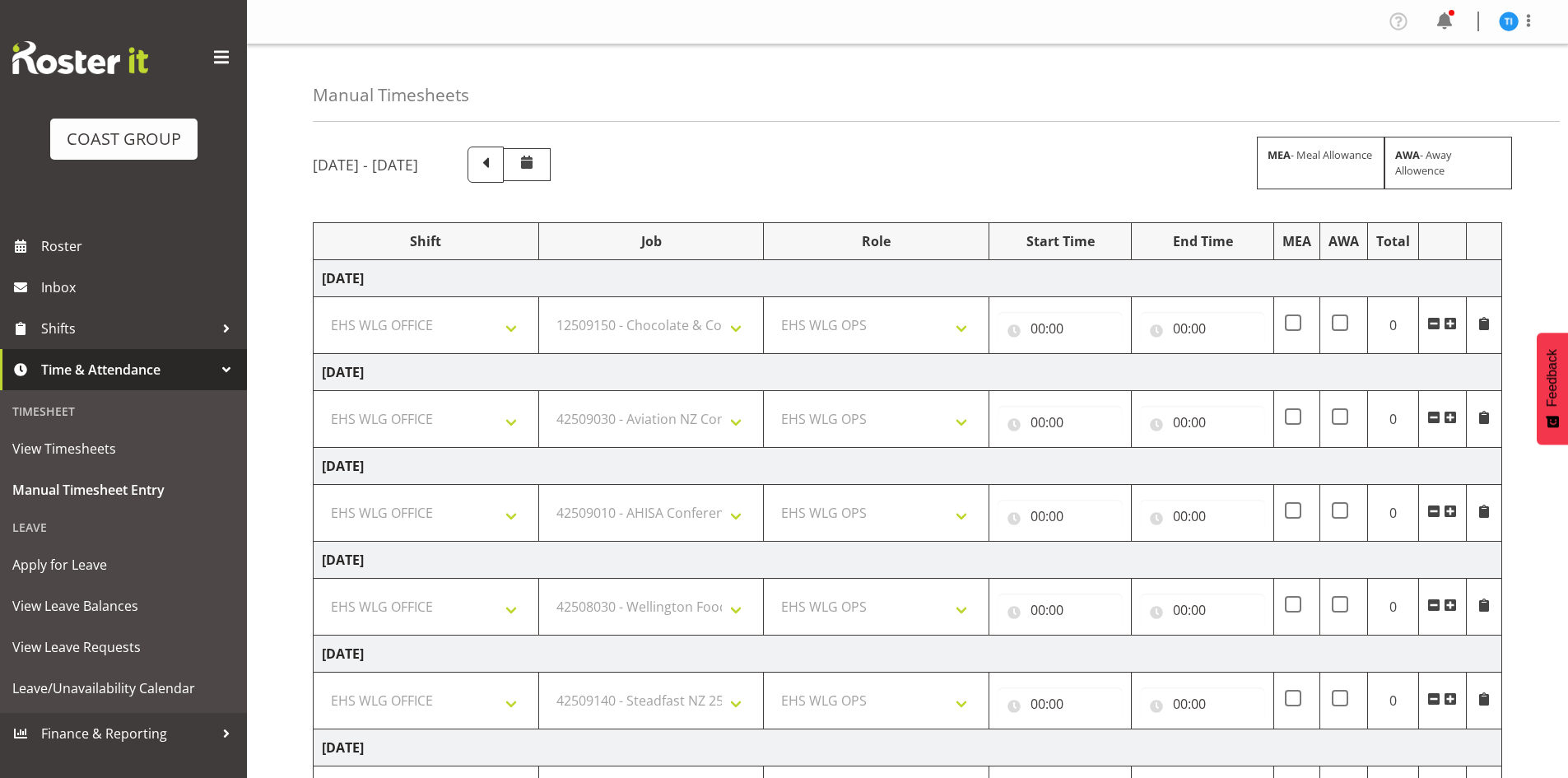
select select "191"
select select "1464"
select select "8963"
select select "191"
select select "1464"
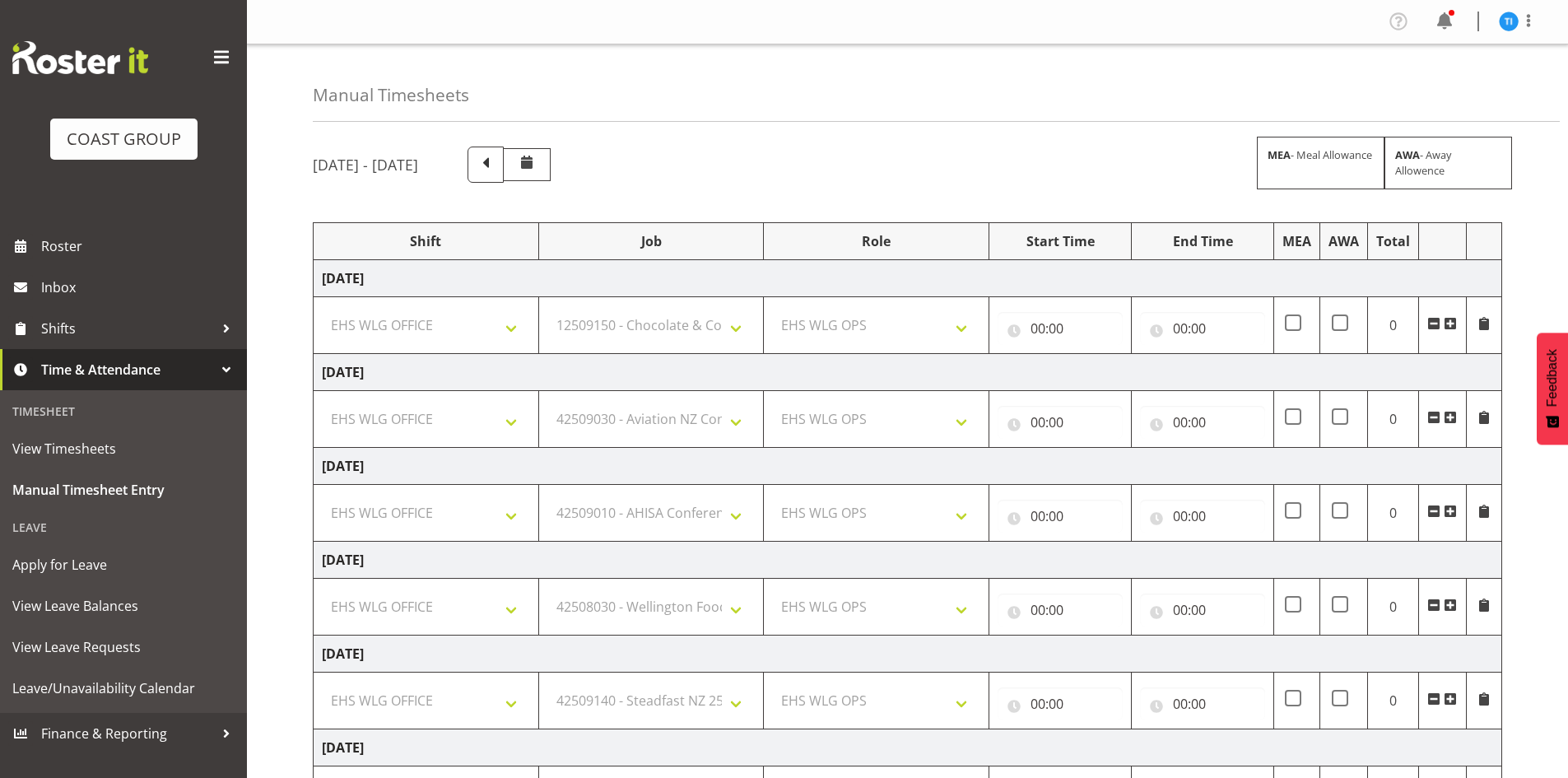
select select "9141"
select select "191"
select select "1464"
select select "10429"
select select "191"
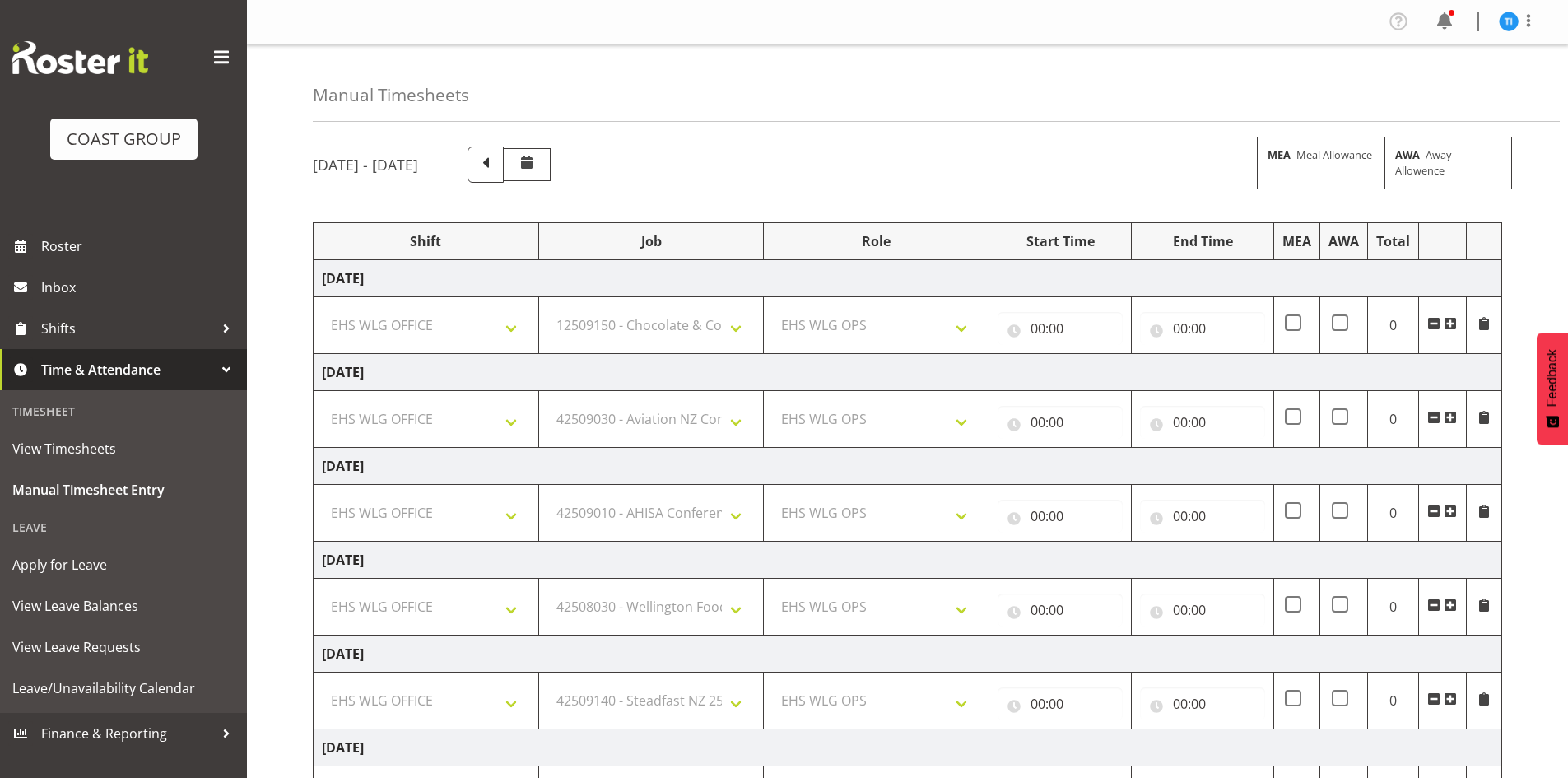
select select "1464"
select select "8677"
select select "191"
select select "1464"
select select "9888"
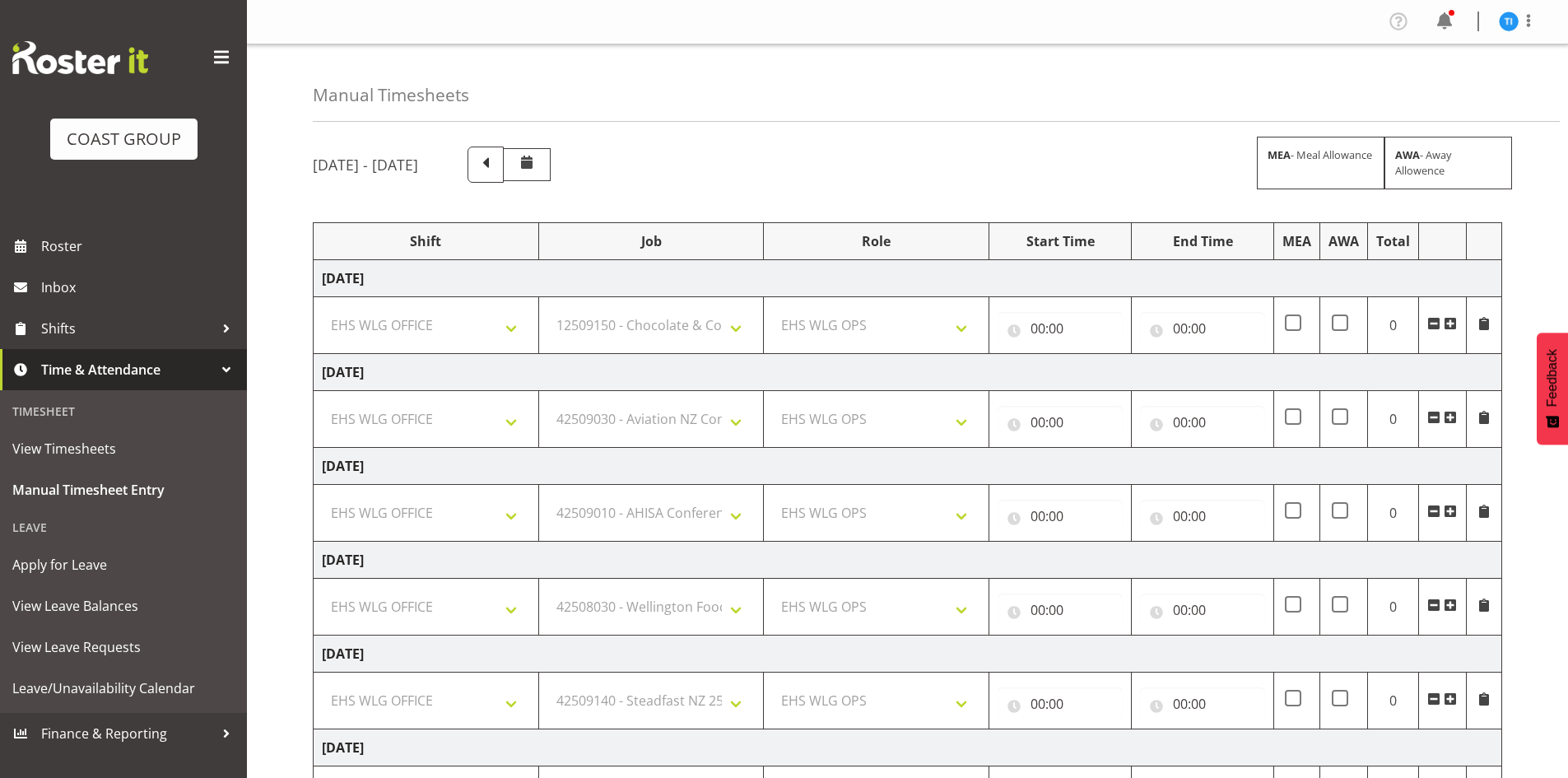
select select "191"
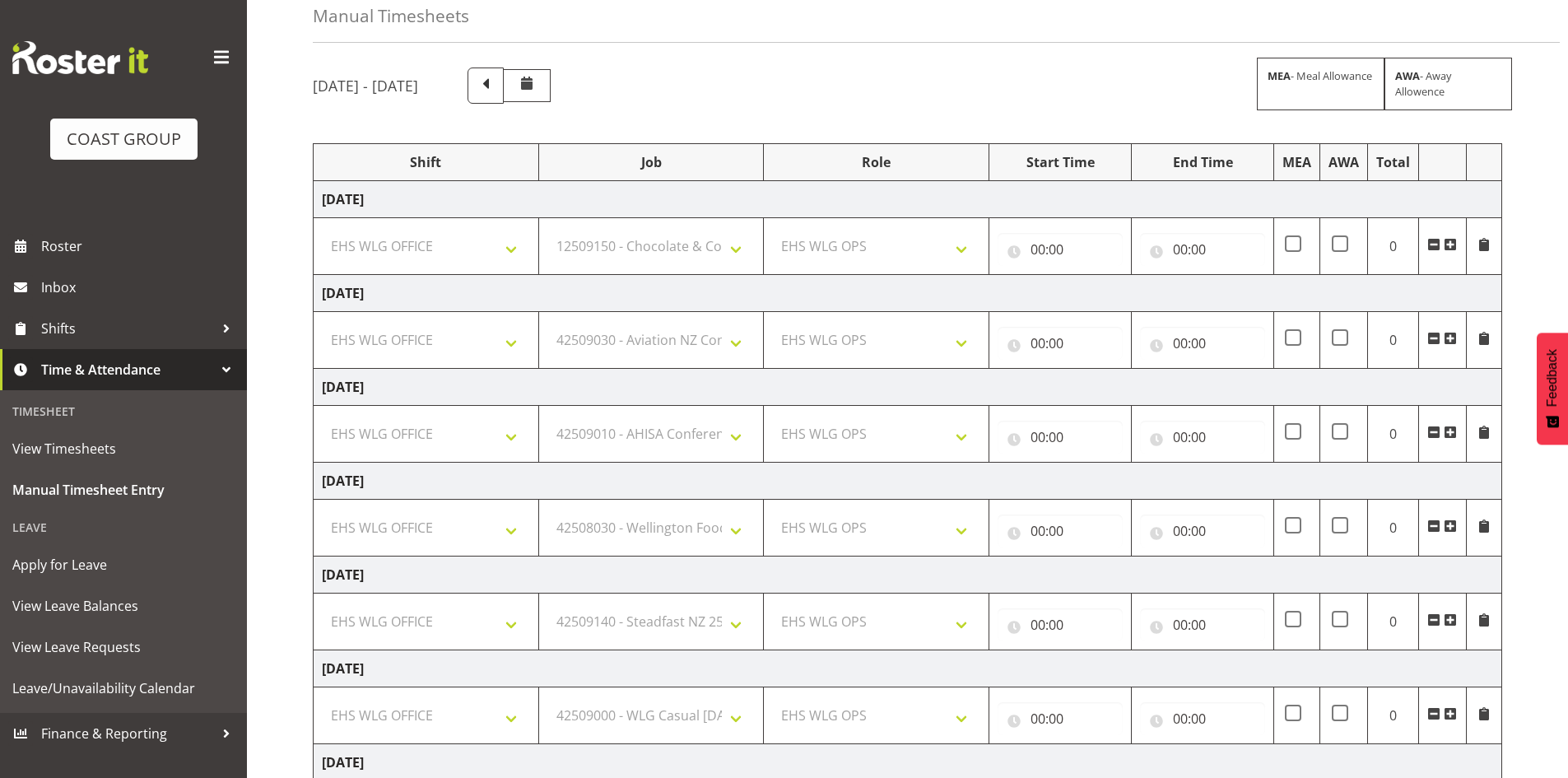
scroll to position [244, 0]
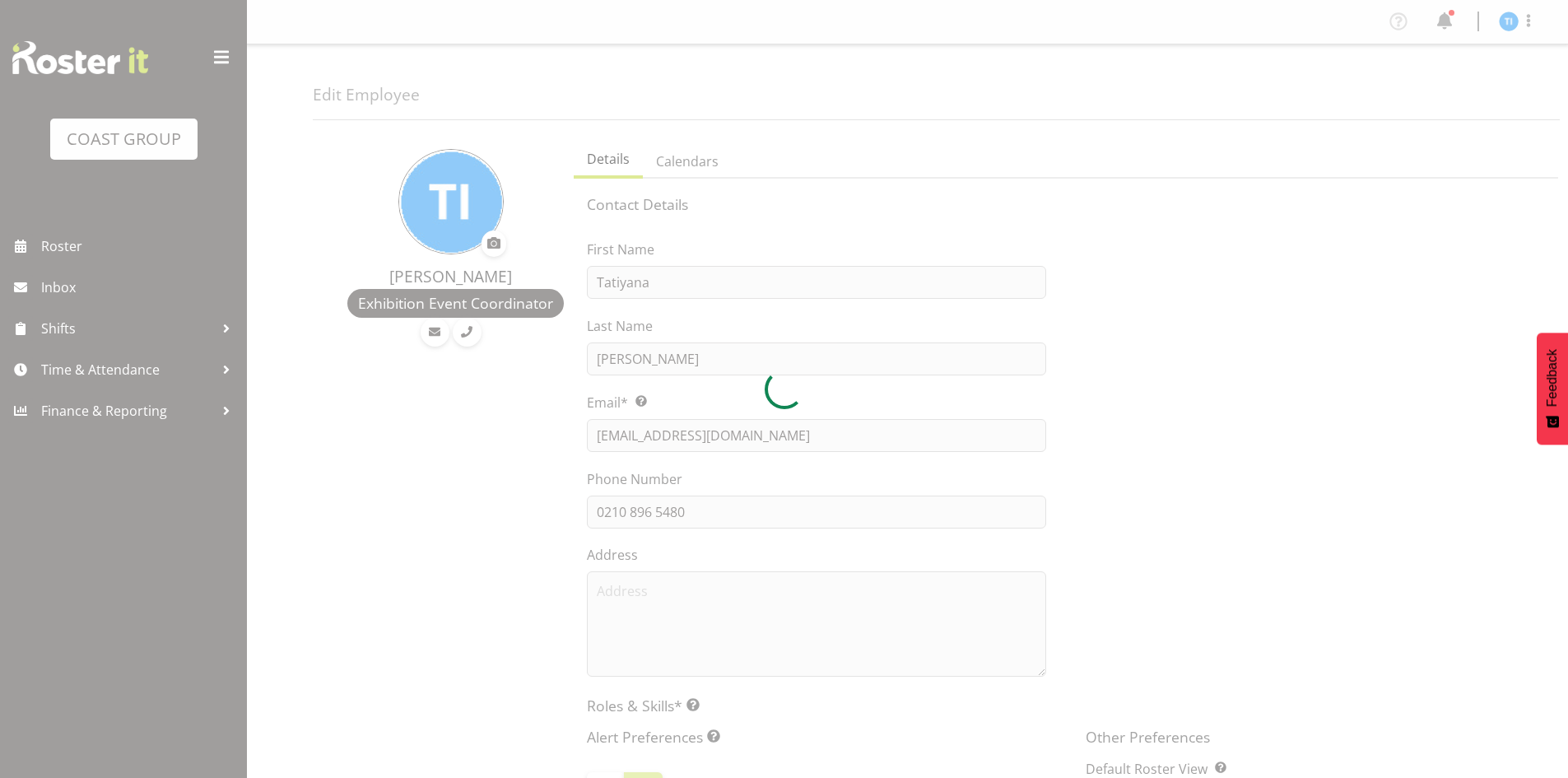
select select "TimelineWeek"
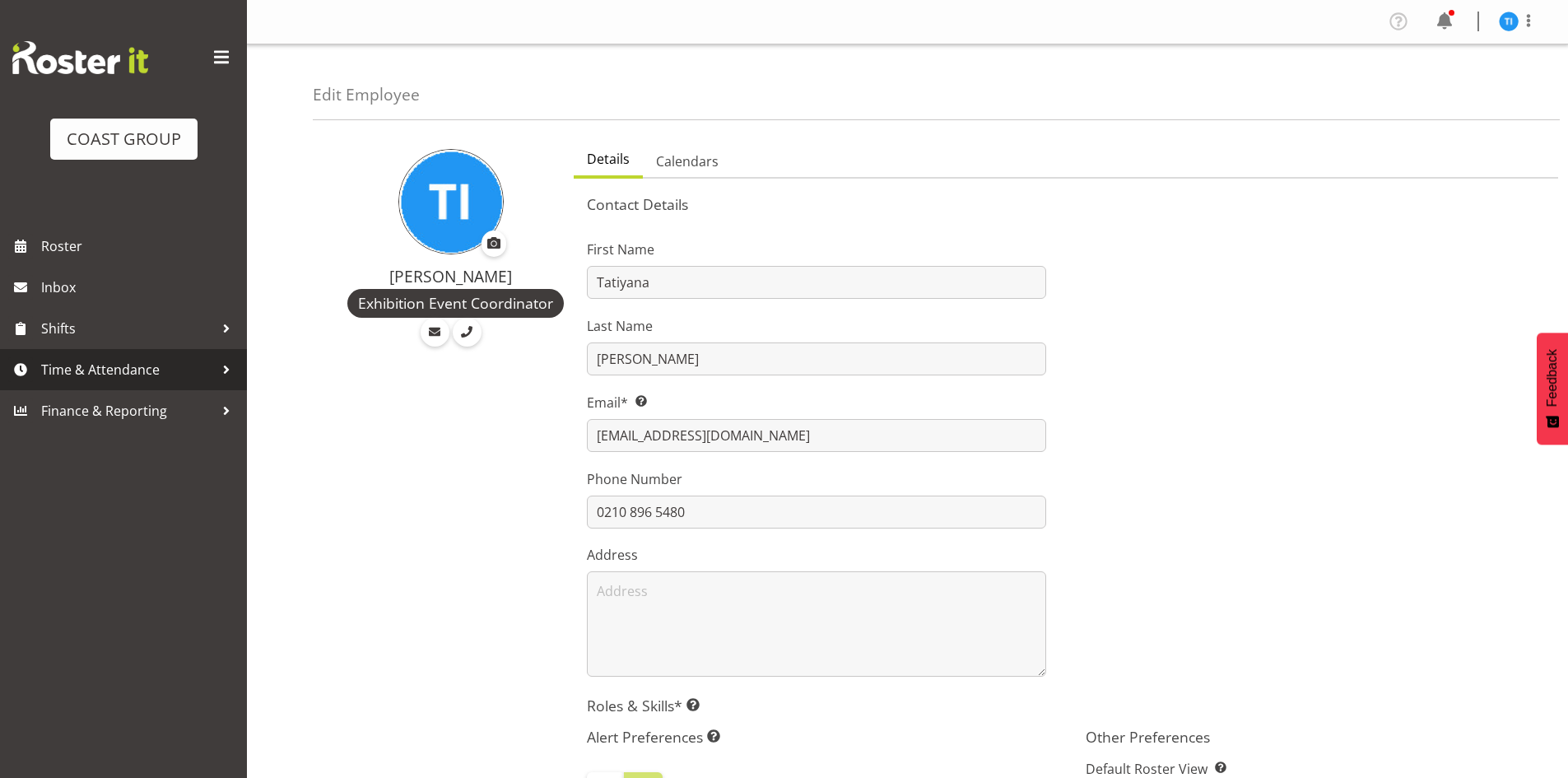
click at [207, 374] on span "Time & Attendance" at bounding box center [127, 370] width 173 height 25
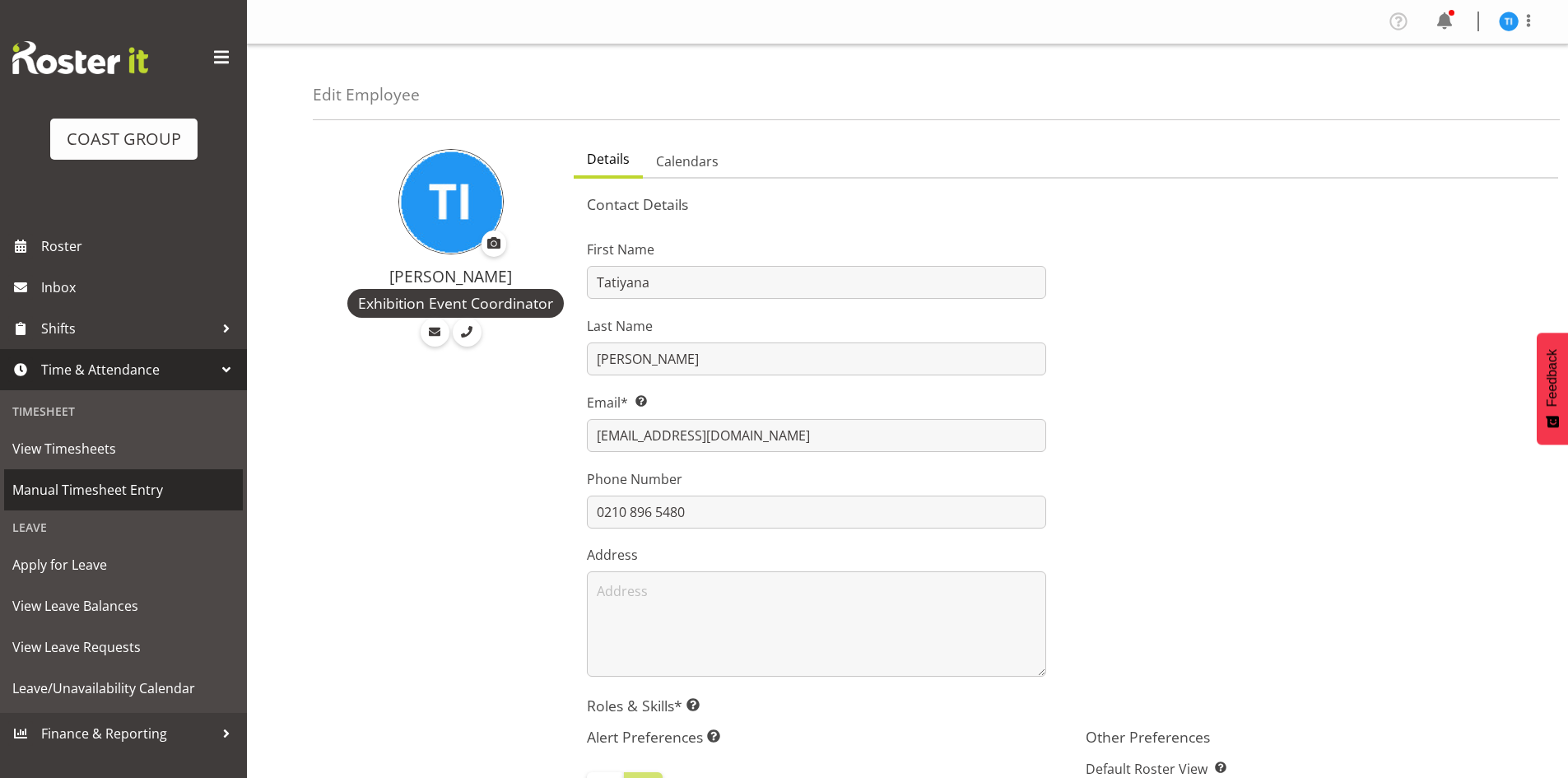
click at [160, 501] on span "Manual Timesheet Entry" at bounding box center [124, 490] width 222 height 25
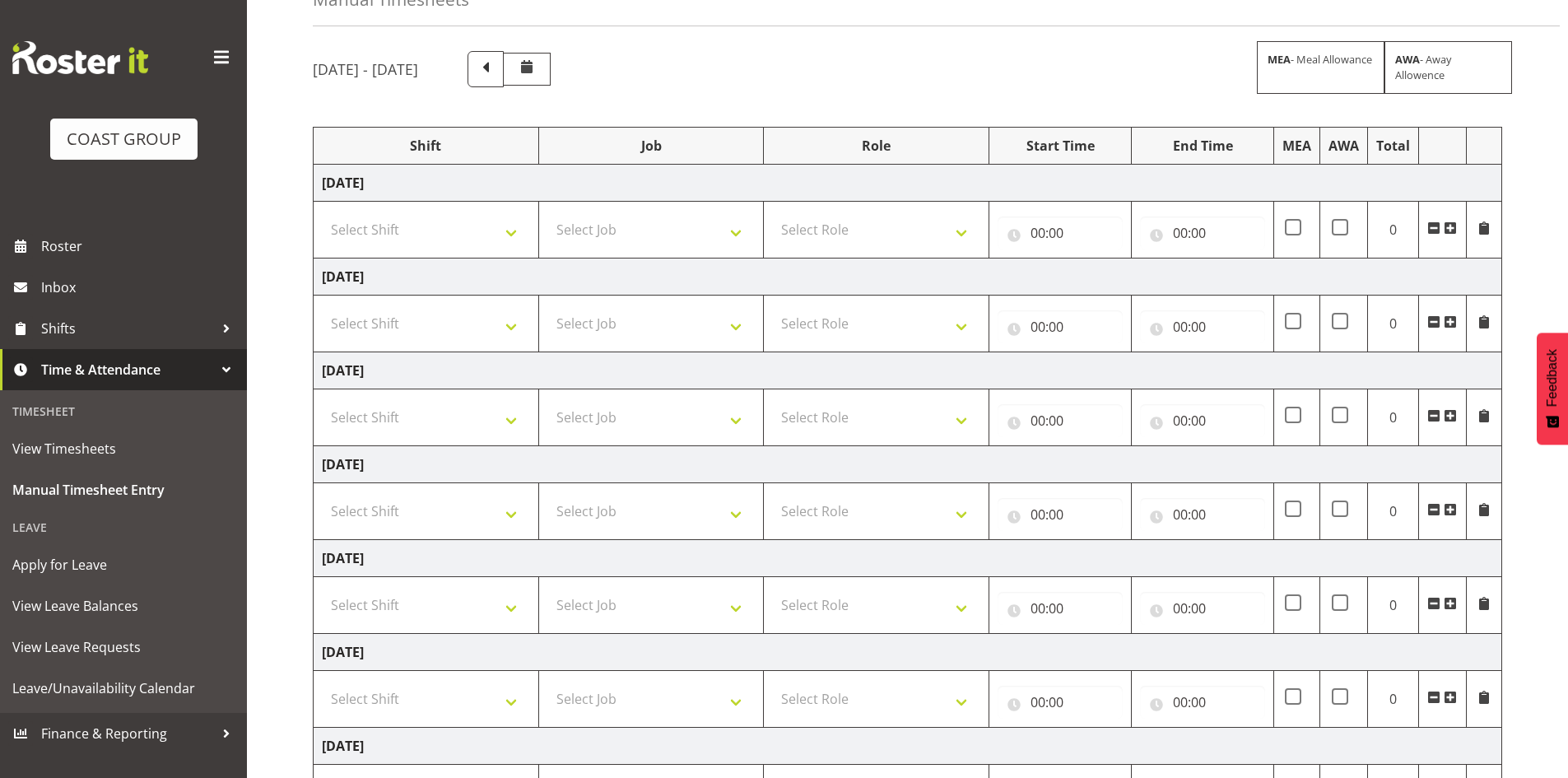
scroll to position [244, 0]
